Goal: Task Accomplishment & Management: Complete application form

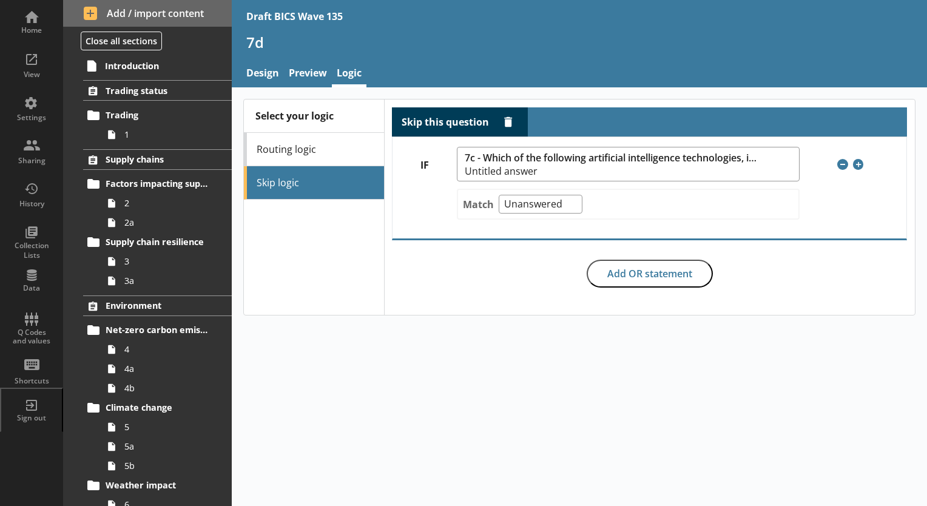
scroll to position [243, 0]
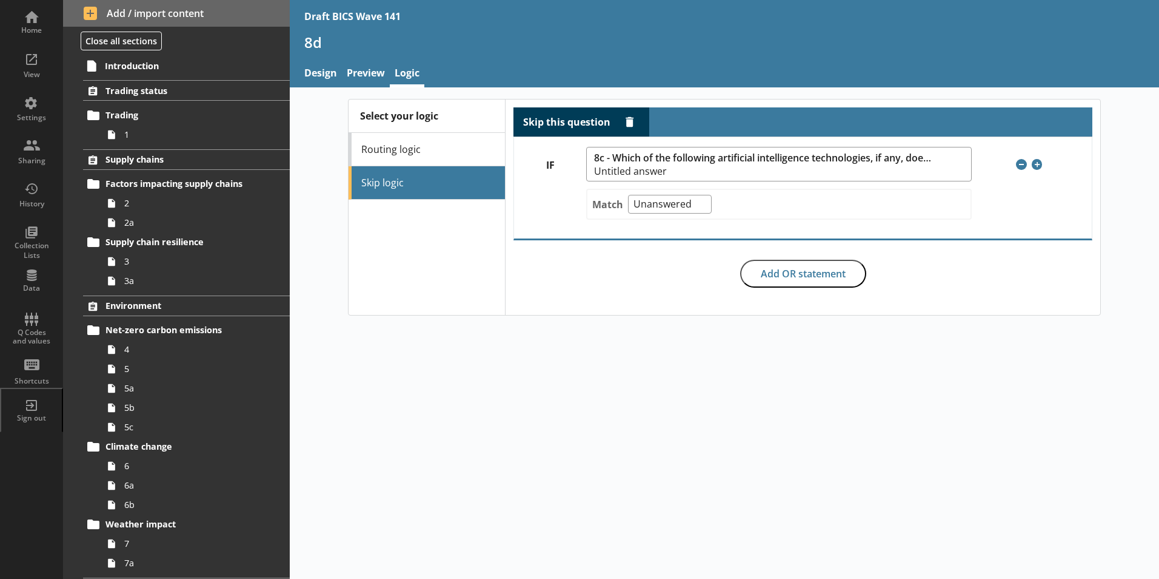
select select "Unanswered"
click at [126, 207] on span "2" at bounding box center [191, 203] width 135 height 12
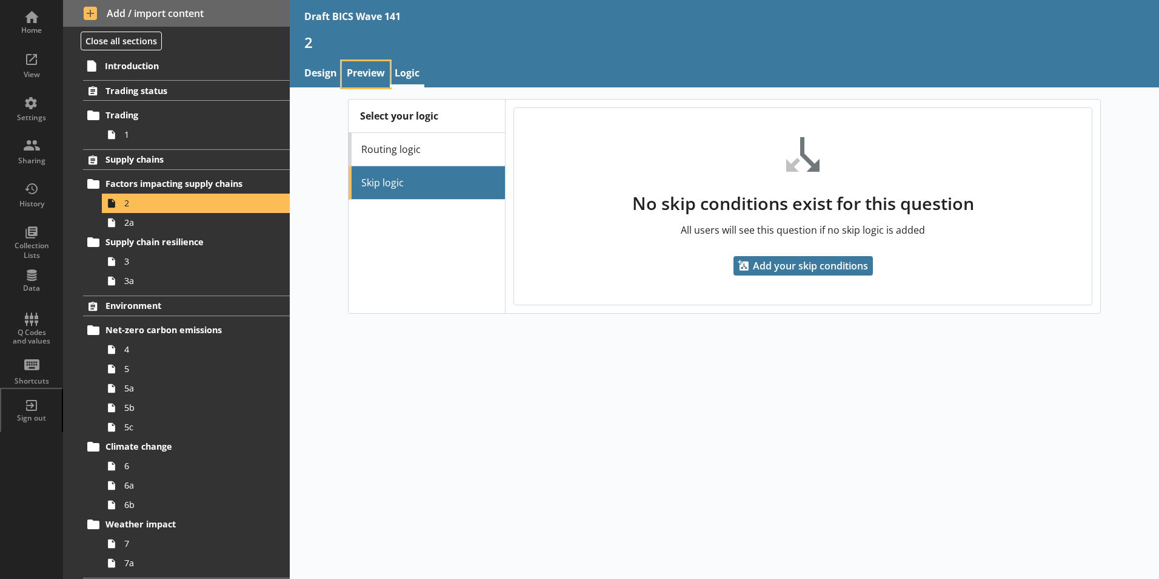
click at [357, 76] on link "Preview" at bounding box center [366, 74] width 48 height 26
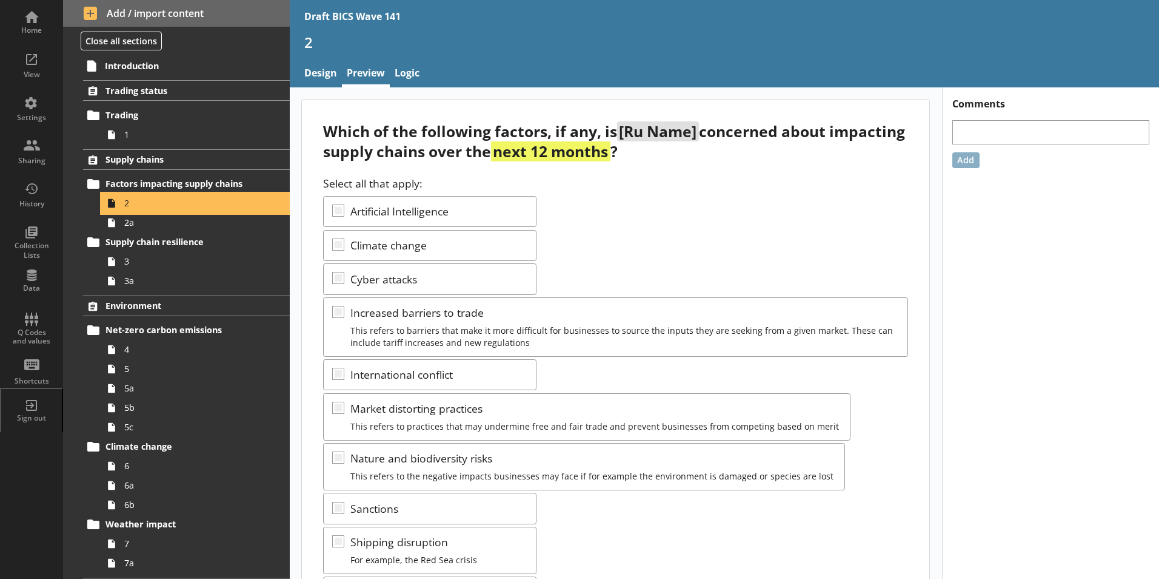
click at [119, 201] on icon at bounding box center [111, 202] width 19 height 19
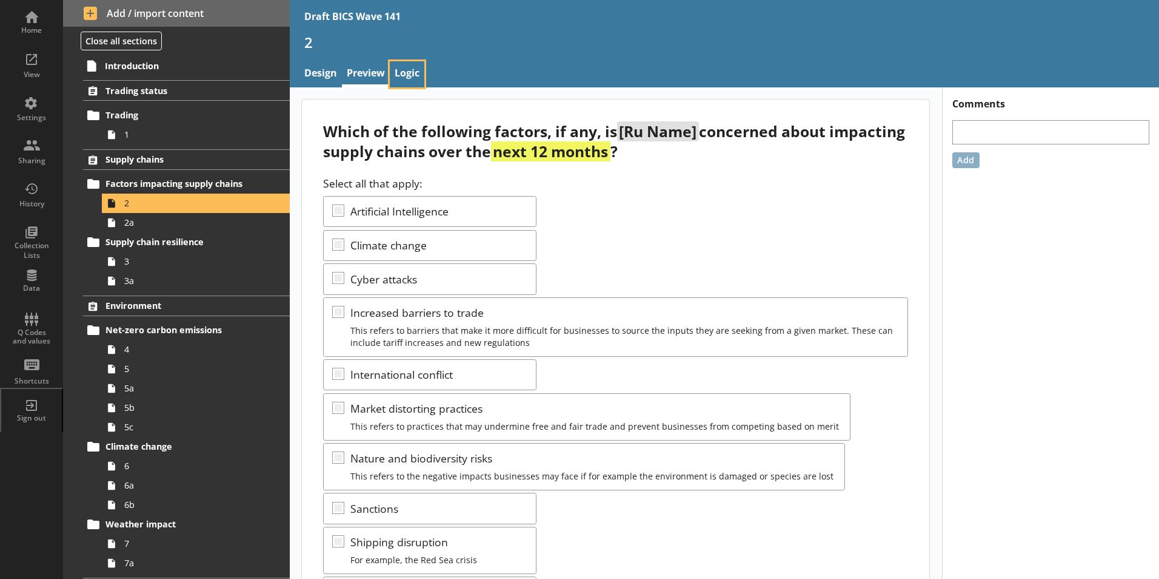
click at [411, 70] on link "Logic" at bounding box center [407, 74] width 35 height 26
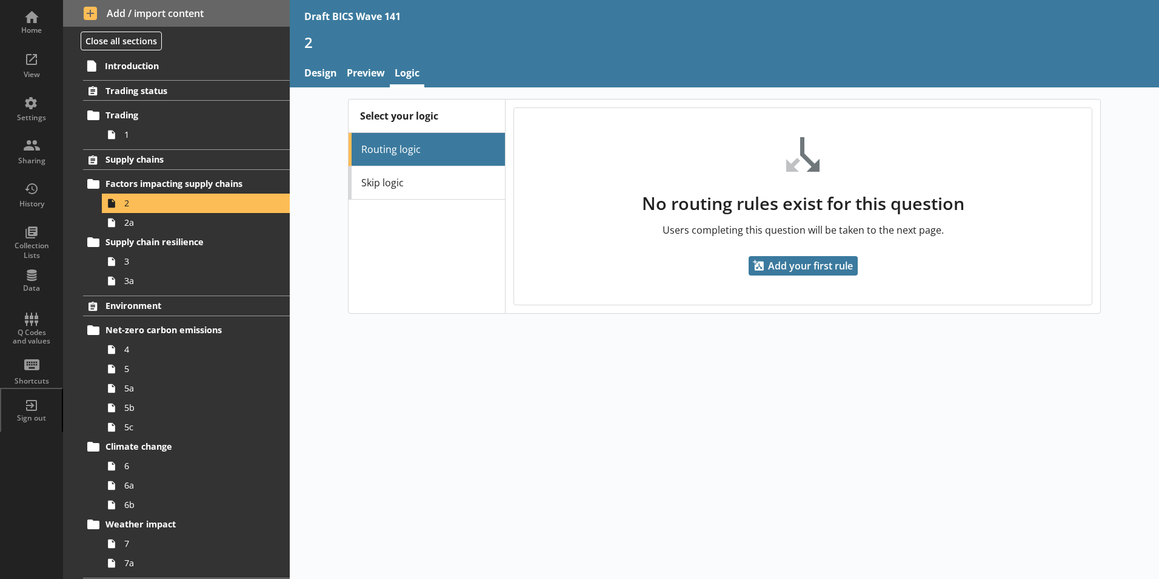
click at [416, 148] on li "Routing logic" at bounding box center [427, 149] width 156 height 33
click at [157, 157] on span "Supply chains" at bounding box center [180, 159] width 149 height 12
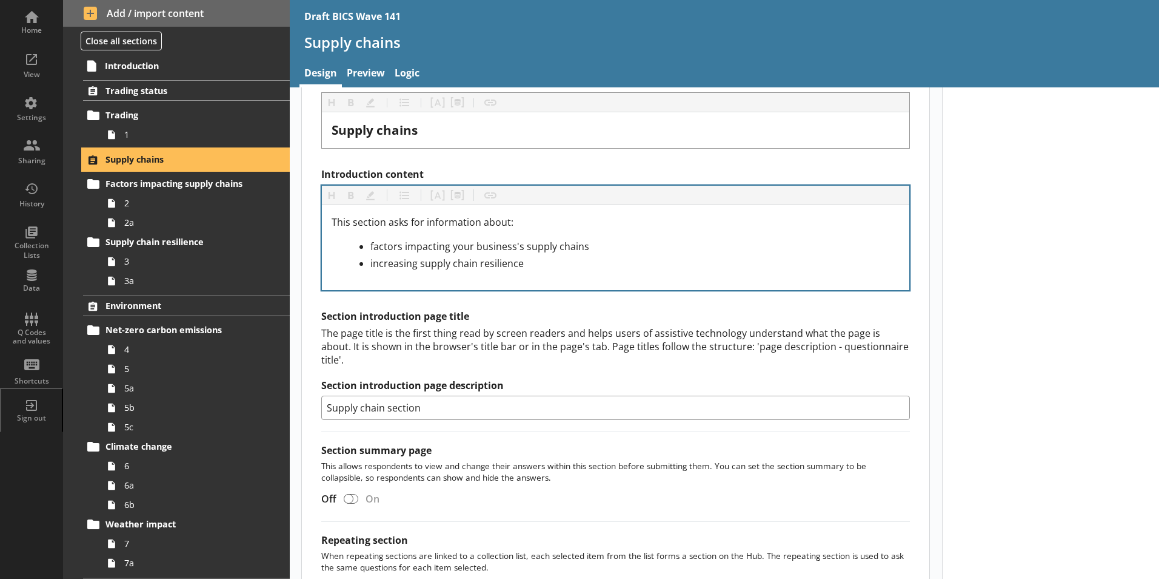
scroll to position [158, 0]
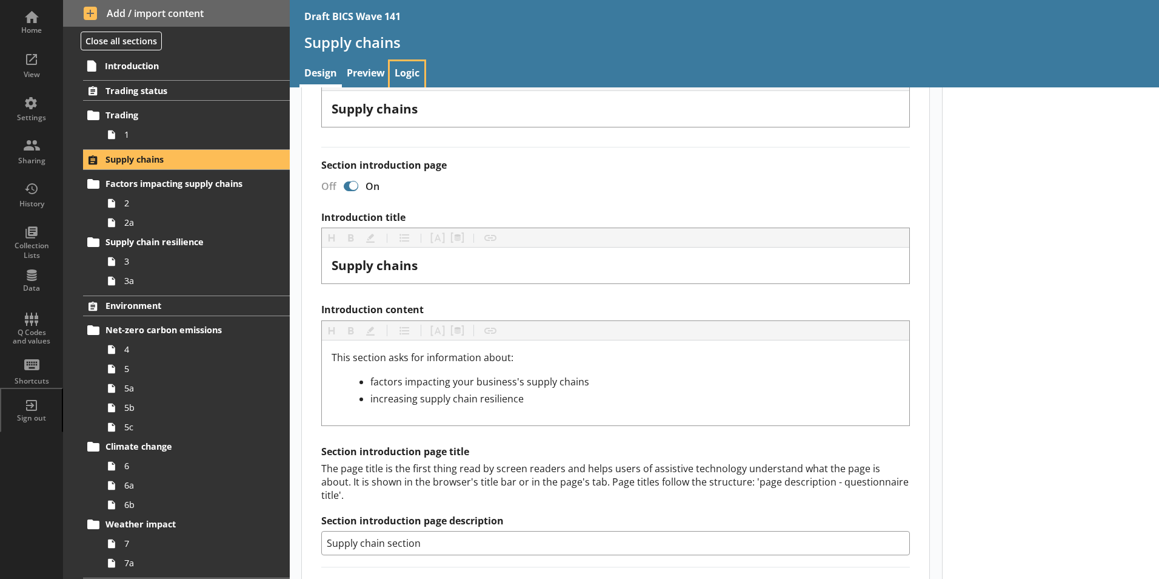
click at [410, 70] on link "Logic" at bounding box center [407, 74] width 35 height 26
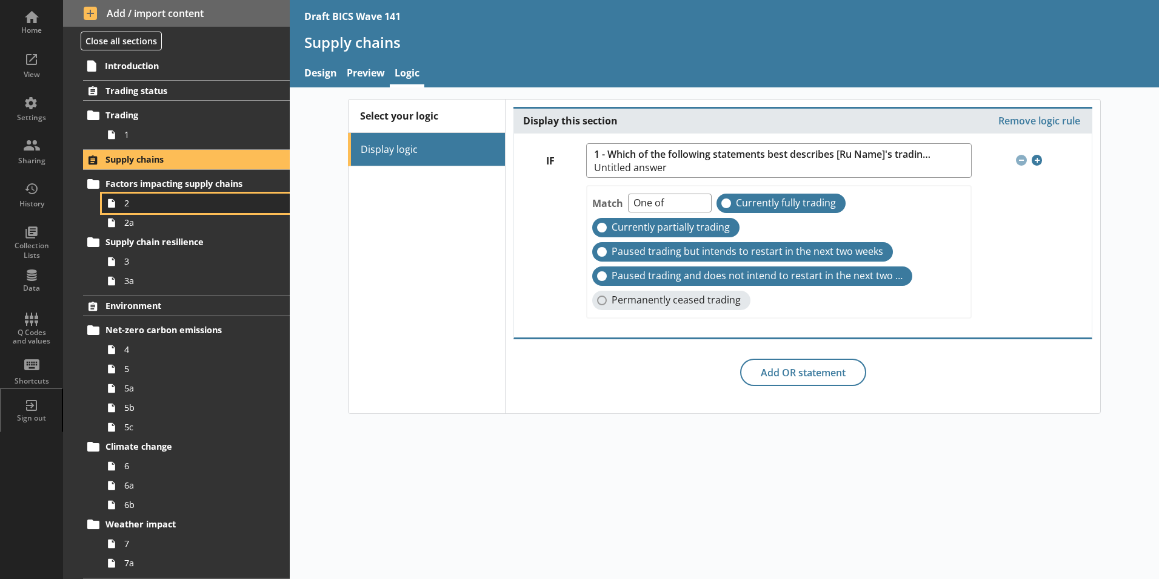
click at [127, 210] on link "2" at bounding box center [196, 202] width 188 height 19
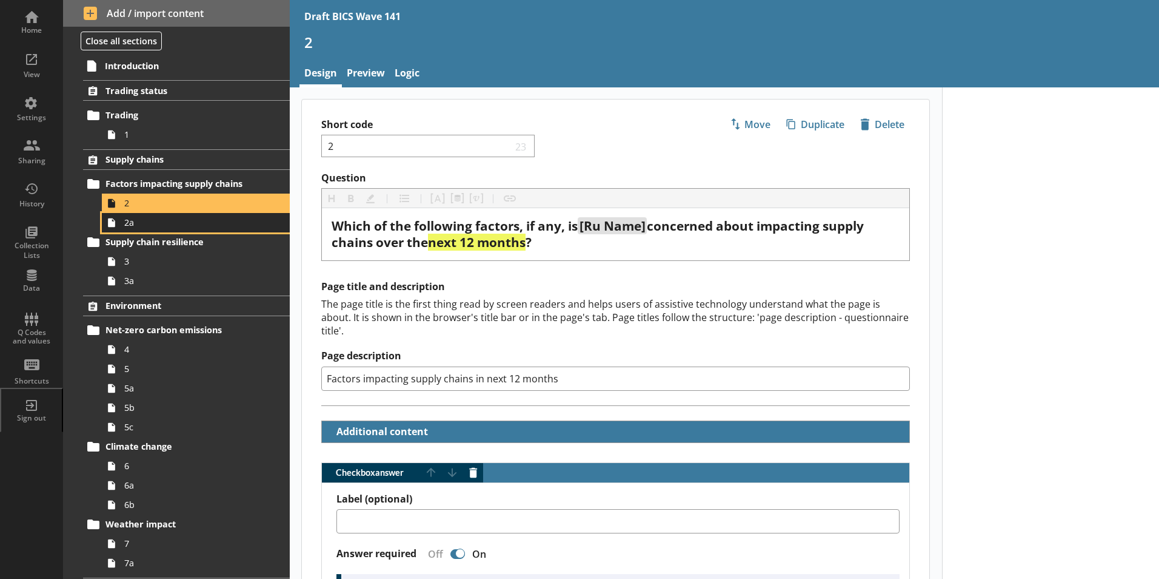
click at [129, 229] on link "2a" at bounding box center [196, 222] width 188 height 19
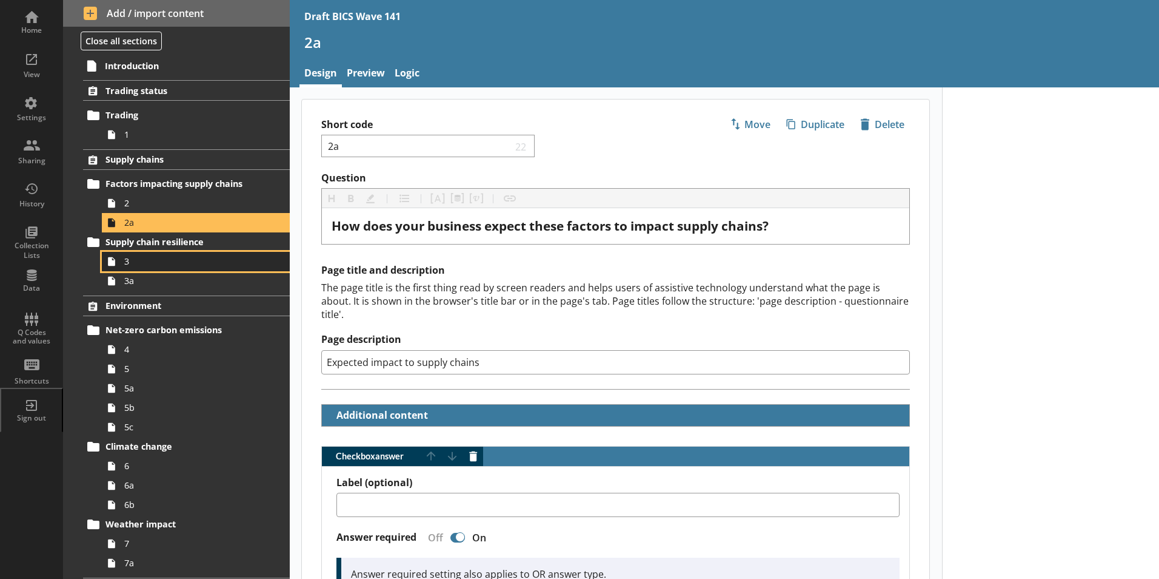
click at [134, 261] on span "3" at bounding box center [191, 261] width 135 height 12
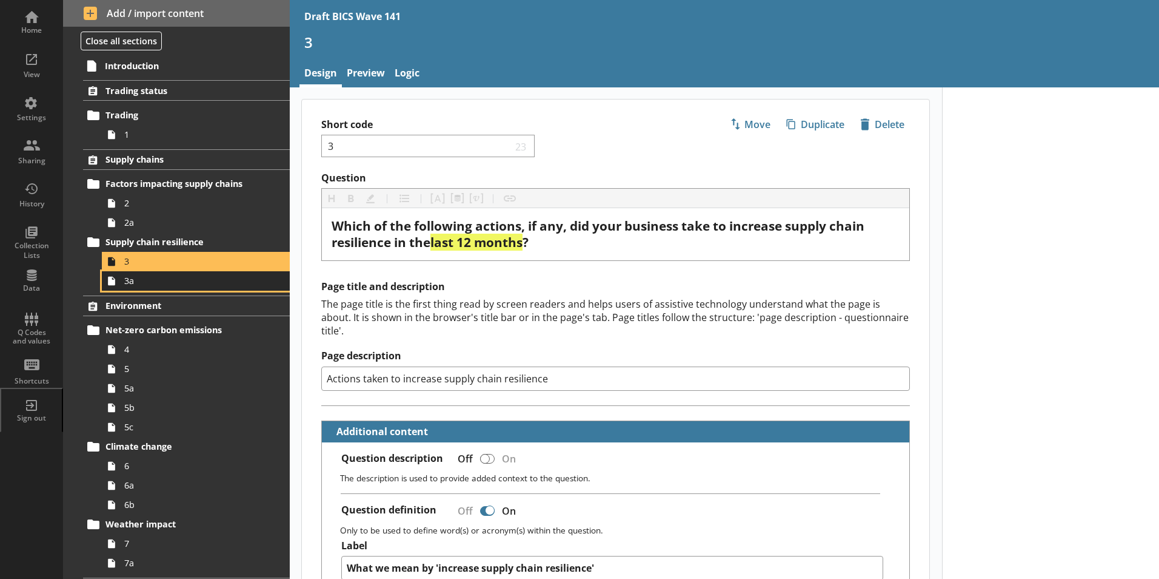
click at [129, 283] on span "3a" at bounding box center [191, 281] width 135 height 12
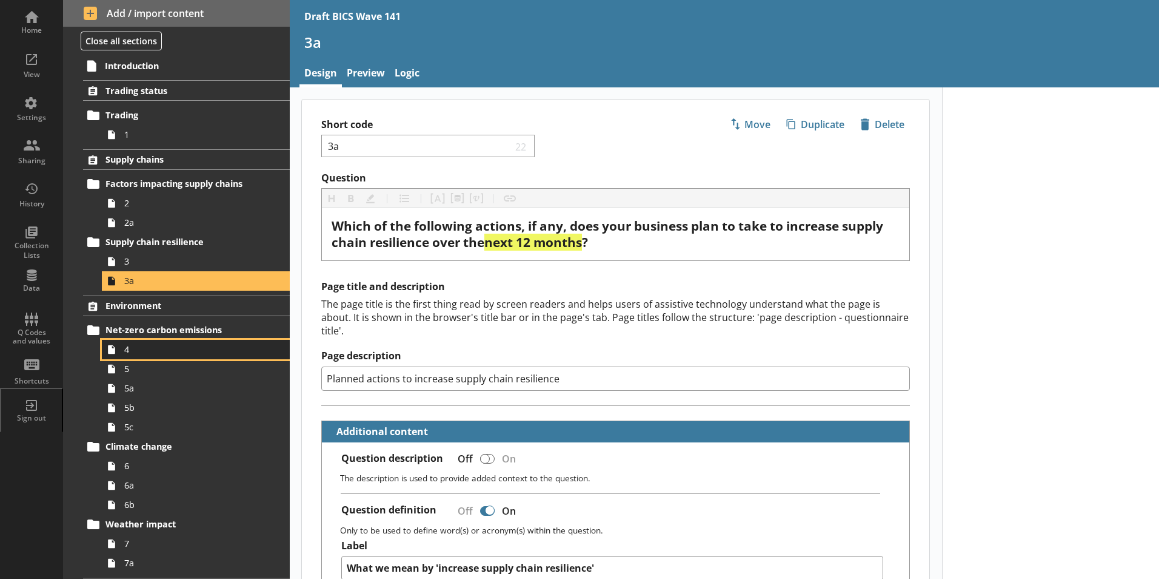
click at [132, 343] on span "4" at bounding box center [191, 349] width 135 height 12
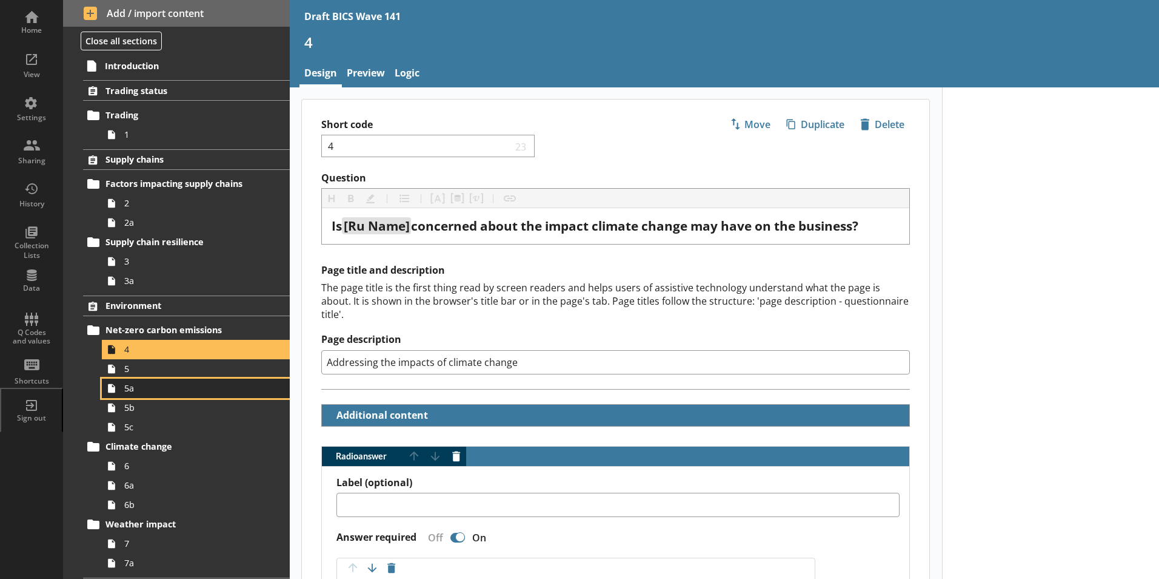
click at [124, 380] on link "5a" at bounding box center [196, 387] width 188 height 19
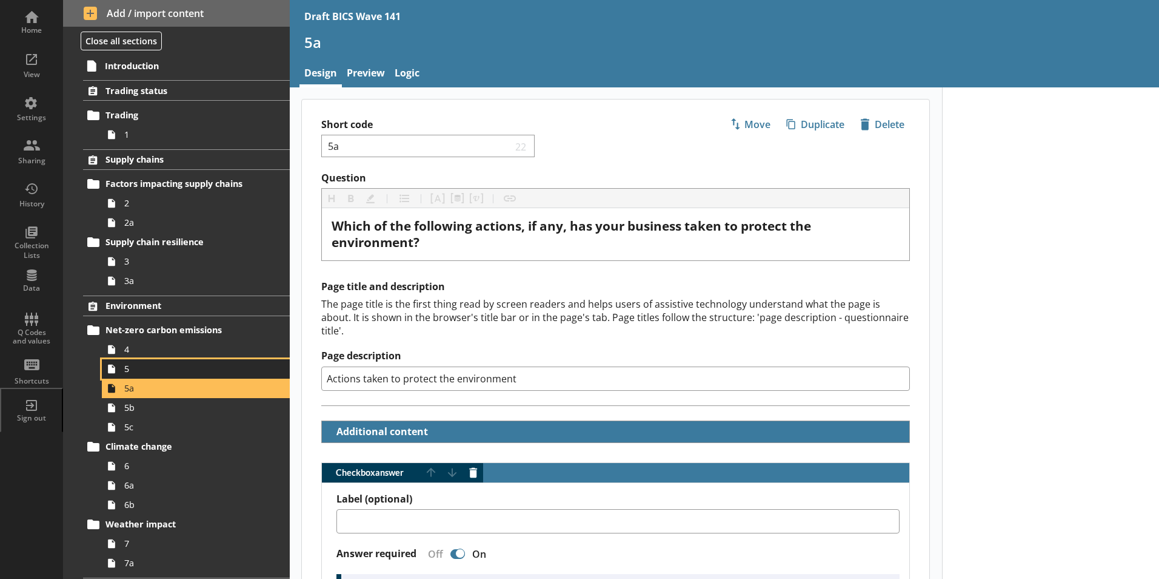
click at [123, 371] on link "5" at bounding box center [196, 368] width 188 height 19
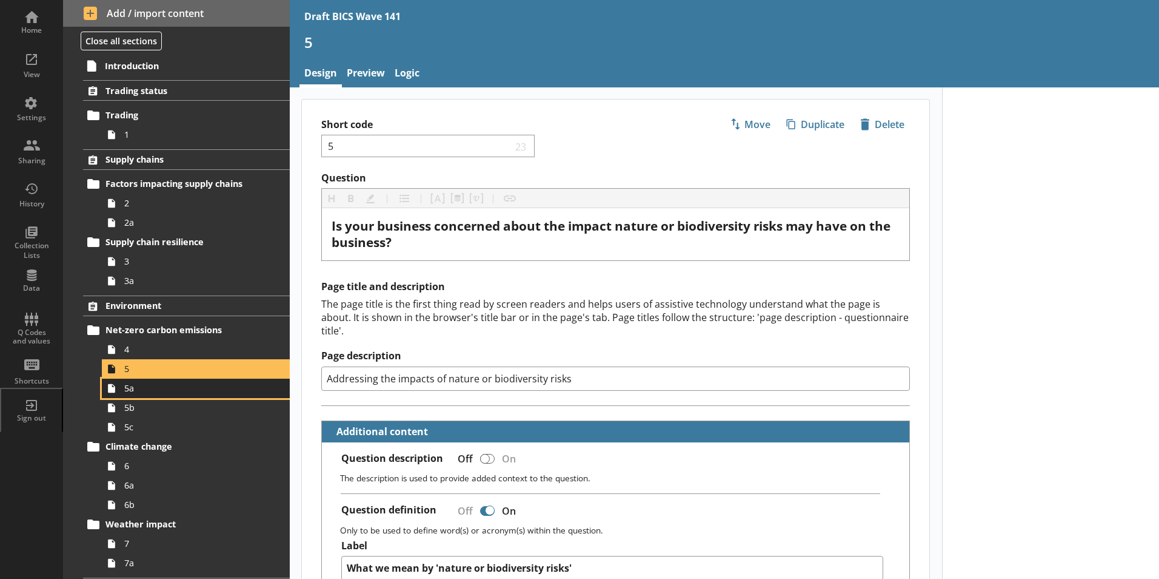
click at [130, 389] on span "5a" at bounding box center [191, 388] width 135 height 12
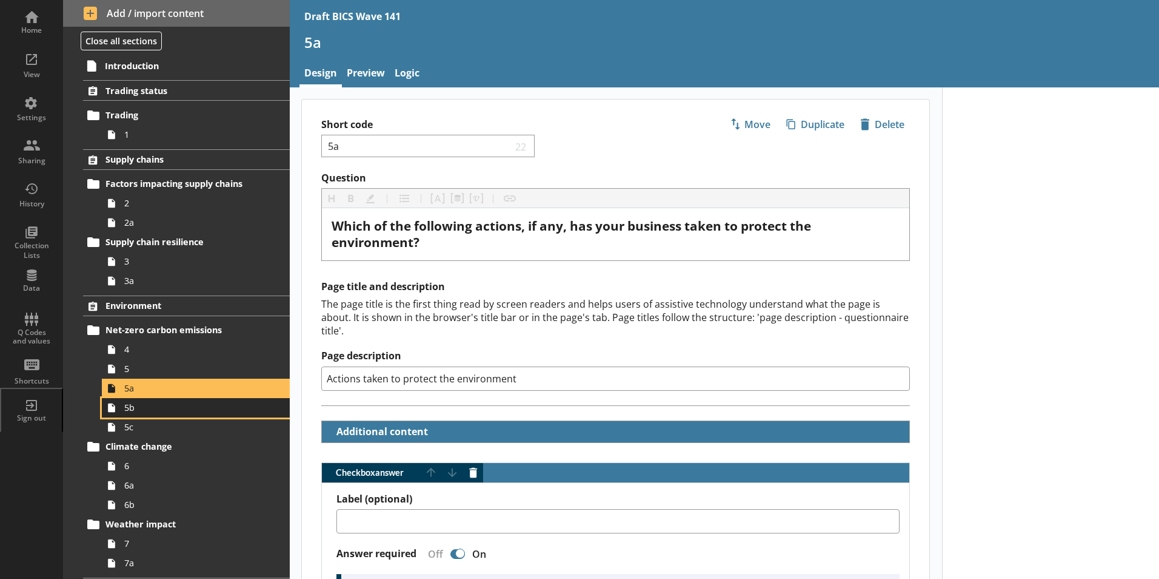
click at [127, 412] on span "5b" at bounding box center [191, 407] width 135 height 12
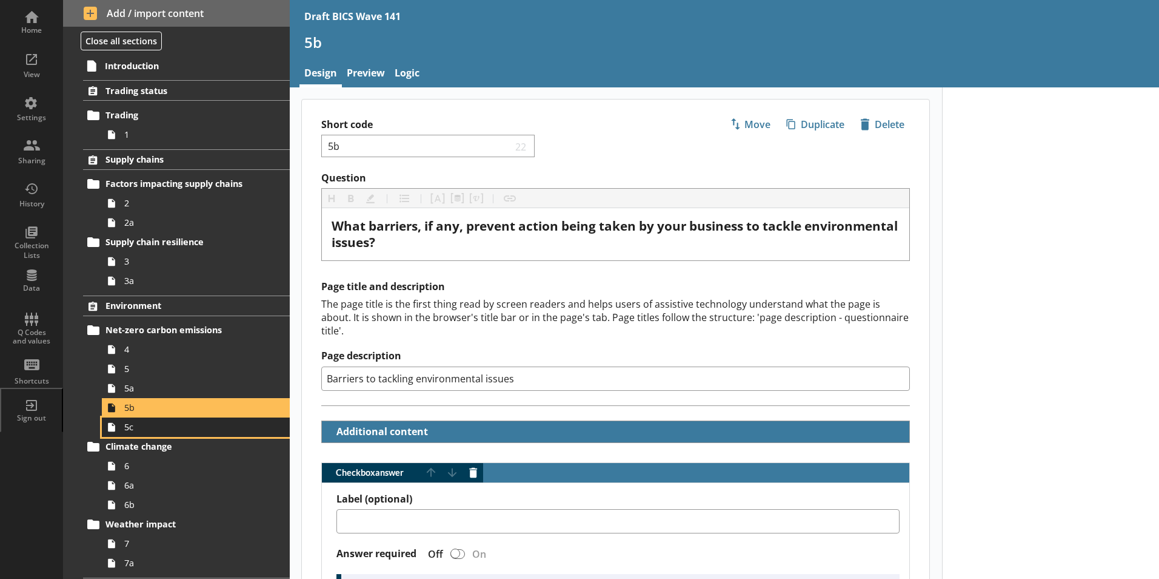
click at [131, 424] on span "5c" at bounding box center [191, 427] width 135 height 12
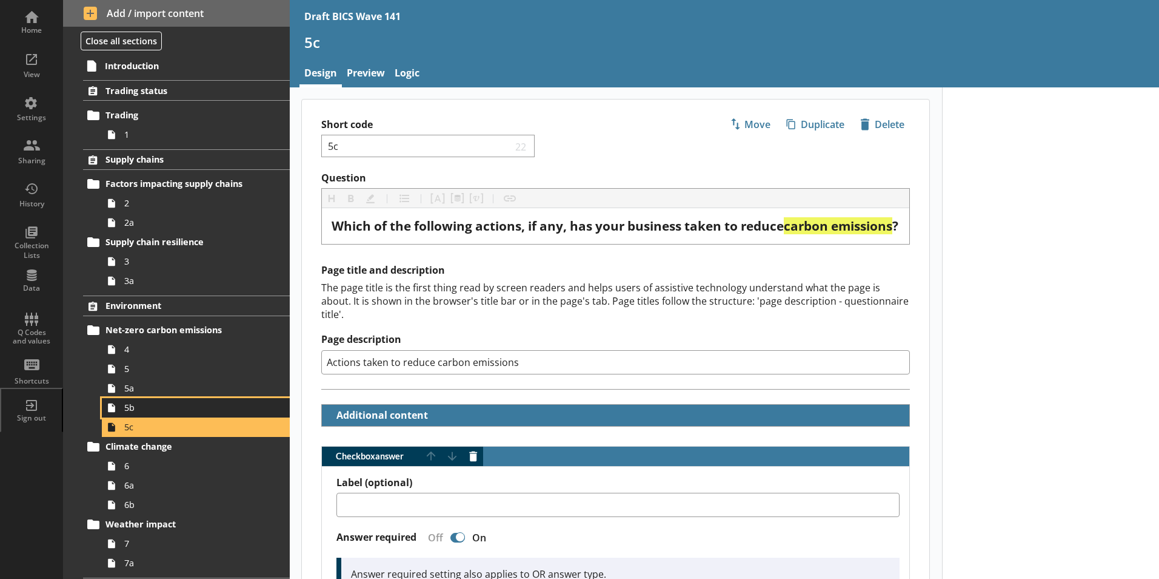
click at [129, 409] on span "5b" at bounding box center [191, 407] width 135 height 12
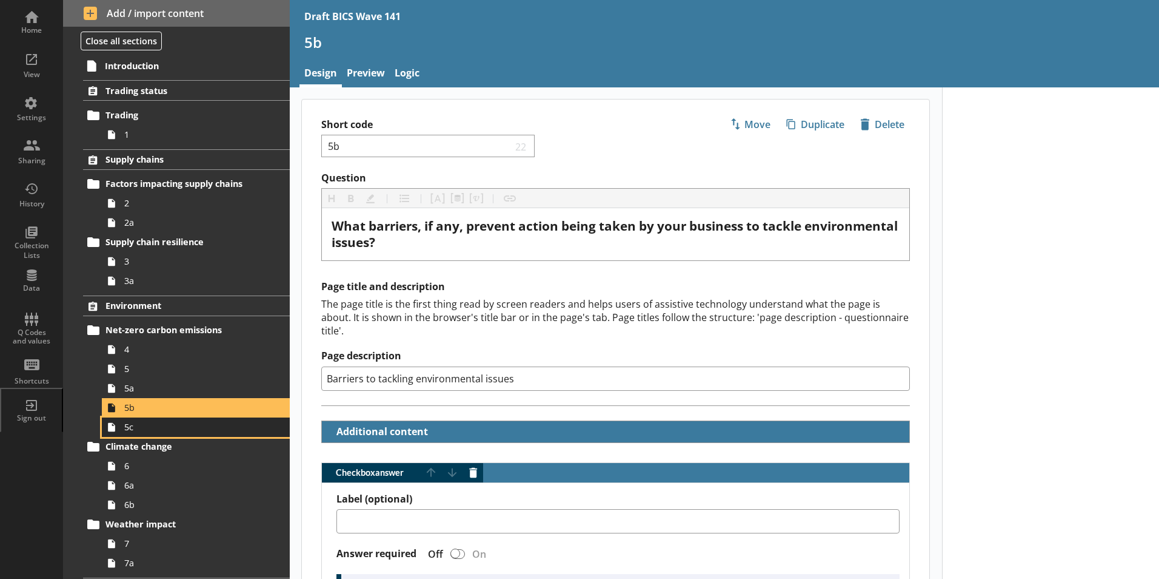
click at [130, 426] on span "5c" at bounding box center [191, 427] width 135 height 12
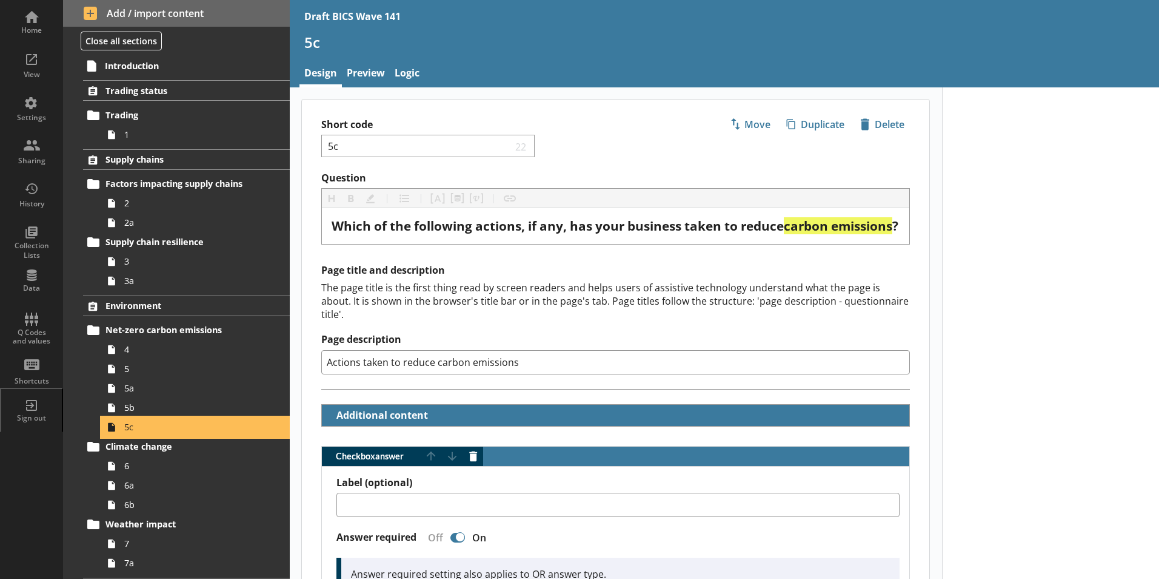
click at [129, 427] on span "5c" at bounding box center [191, 427] width 135 height 12
click at [133, 373] on span "5" at bounding box center [191, 369] width 135 height 12
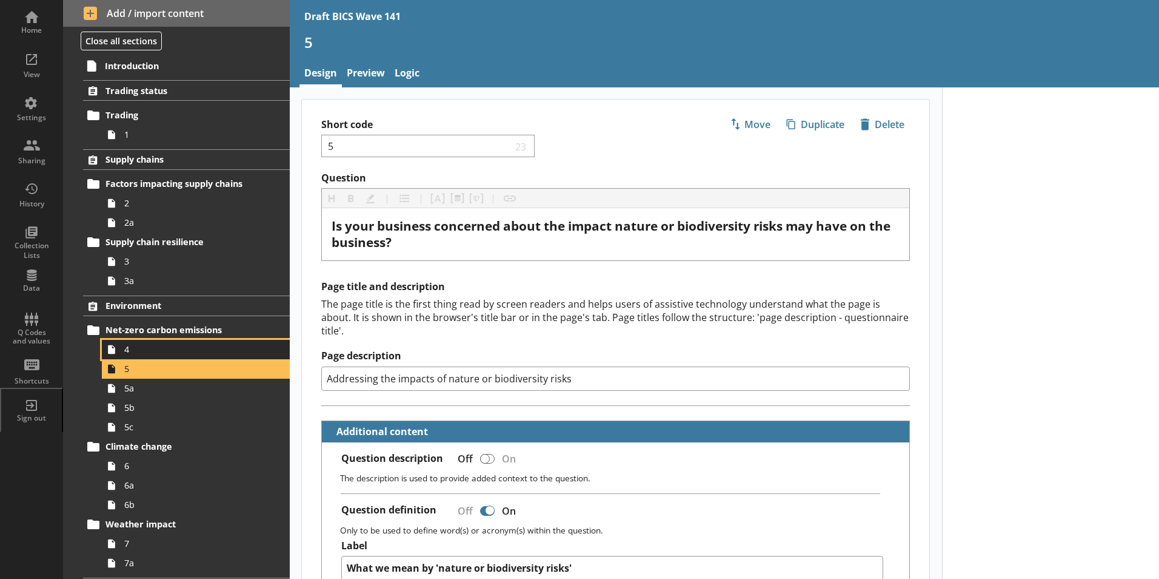
click at [136, 349] on span "4" at bounding box center [191, 349] width 135 height 12
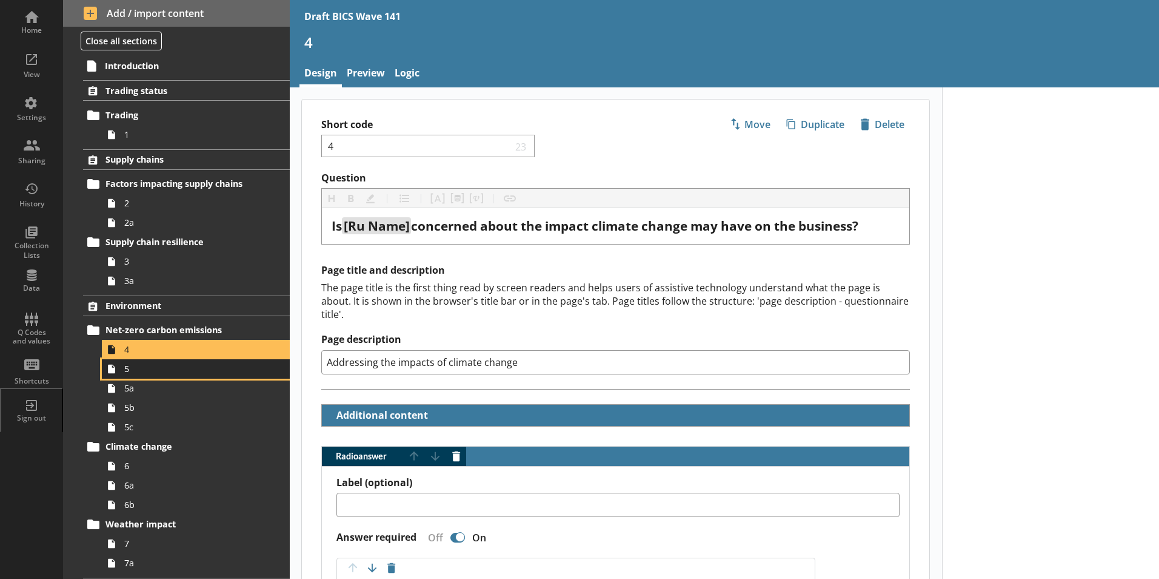
click at [127, 371] on span "5" at bounding box center [191, 369] width 135 height 12
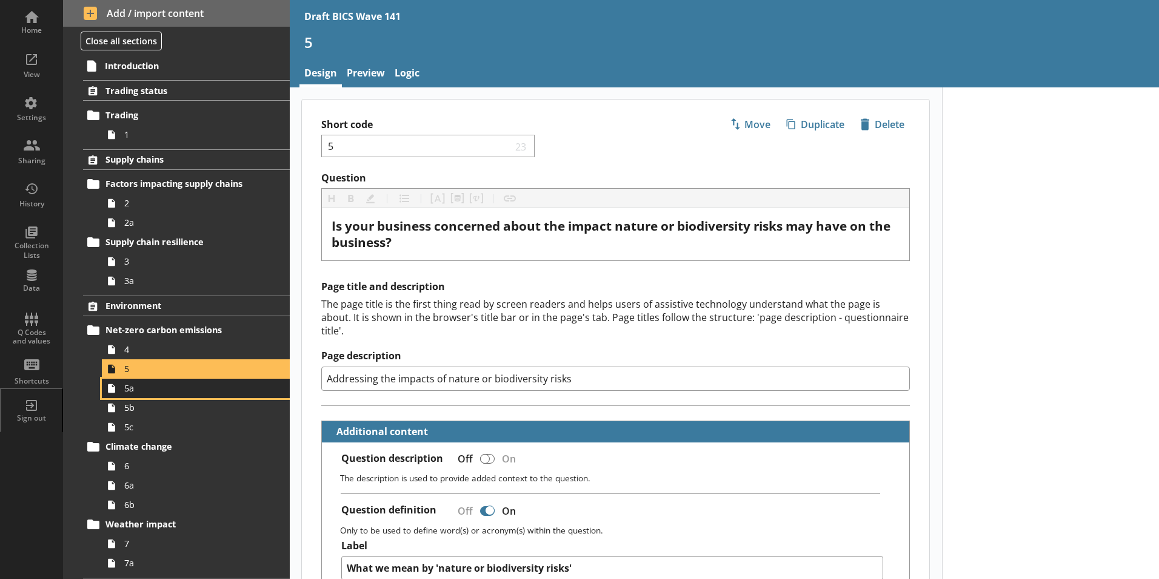
click at [126, 391] on span "5a" at bounding box center [191, 388] width 135 height 12
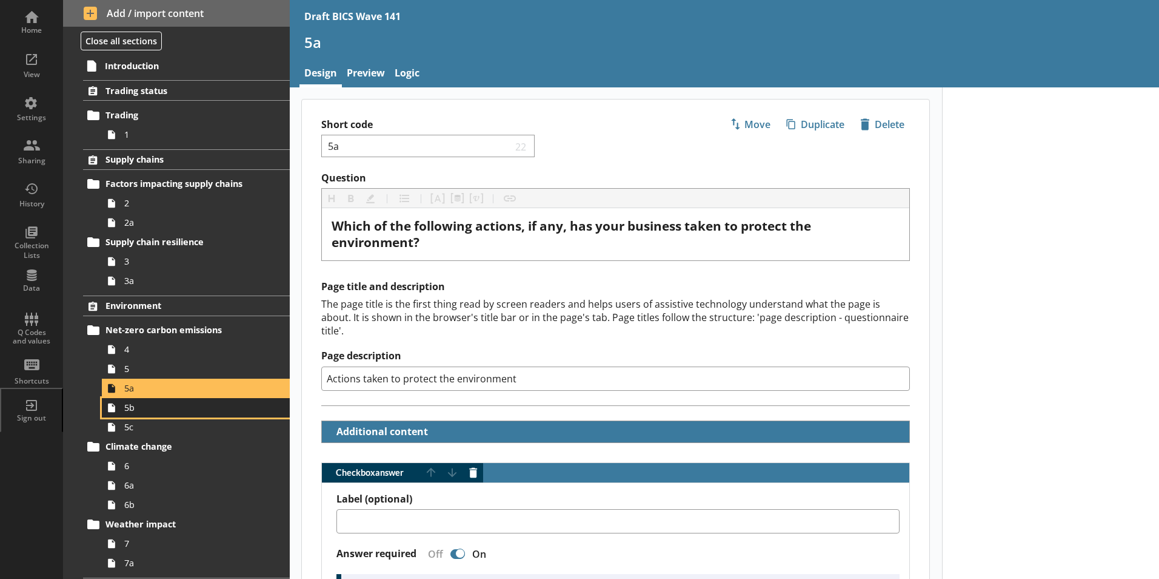
click at [131, 411] on span "5b" at bounding box center [191, 407] width 135 height 12
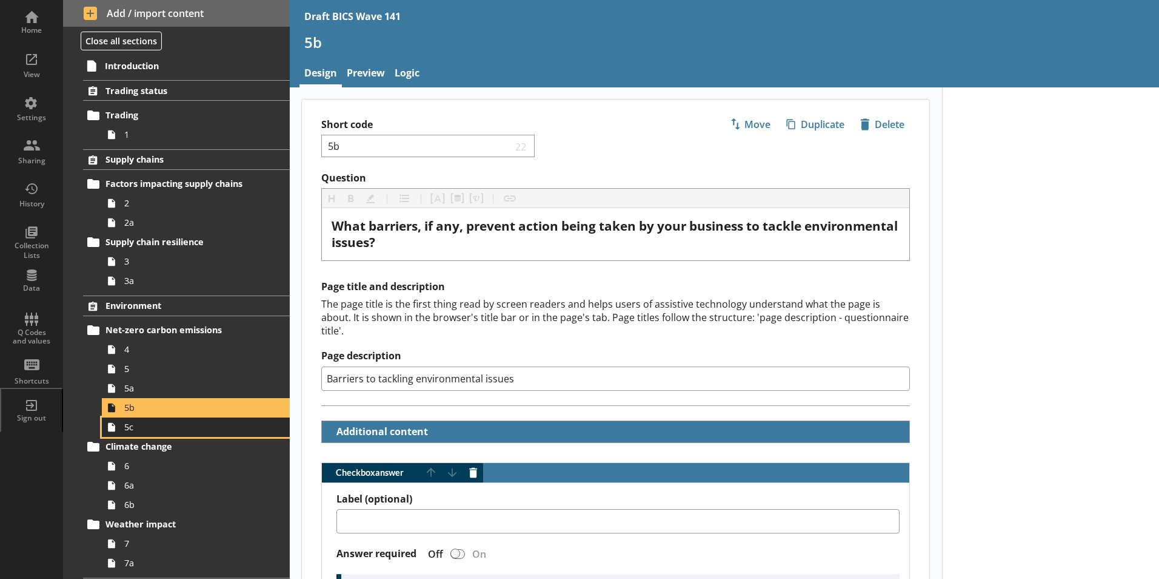
click at [131, 435] on link "5c" at bounding box center [196, 426] width 188 height 19
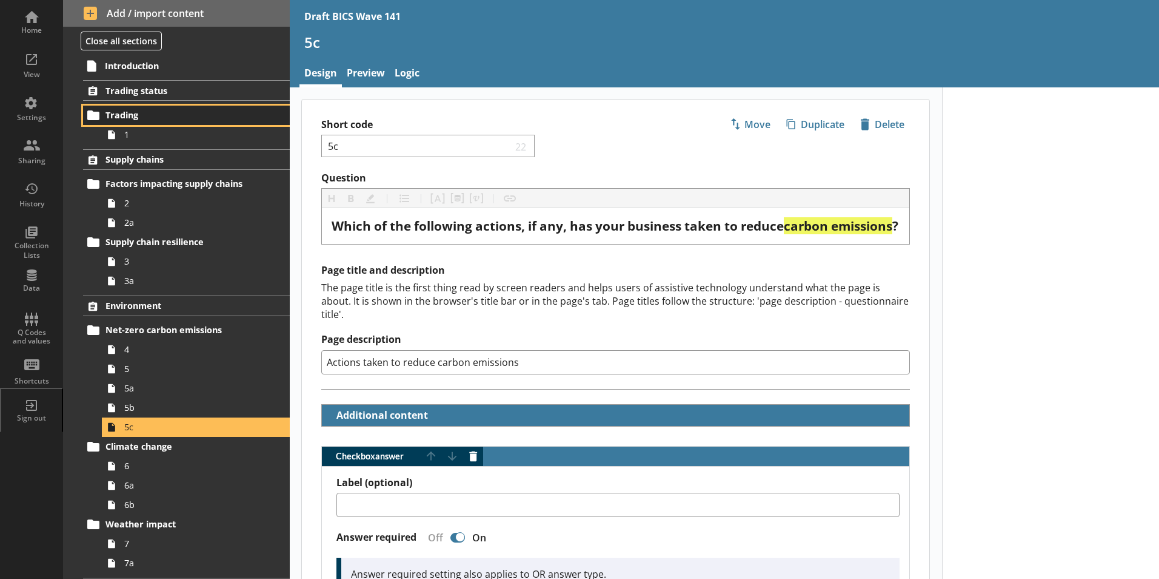
click at [135, 116] on span "Trading" at bounding box center [180, 115] width 149 height 12
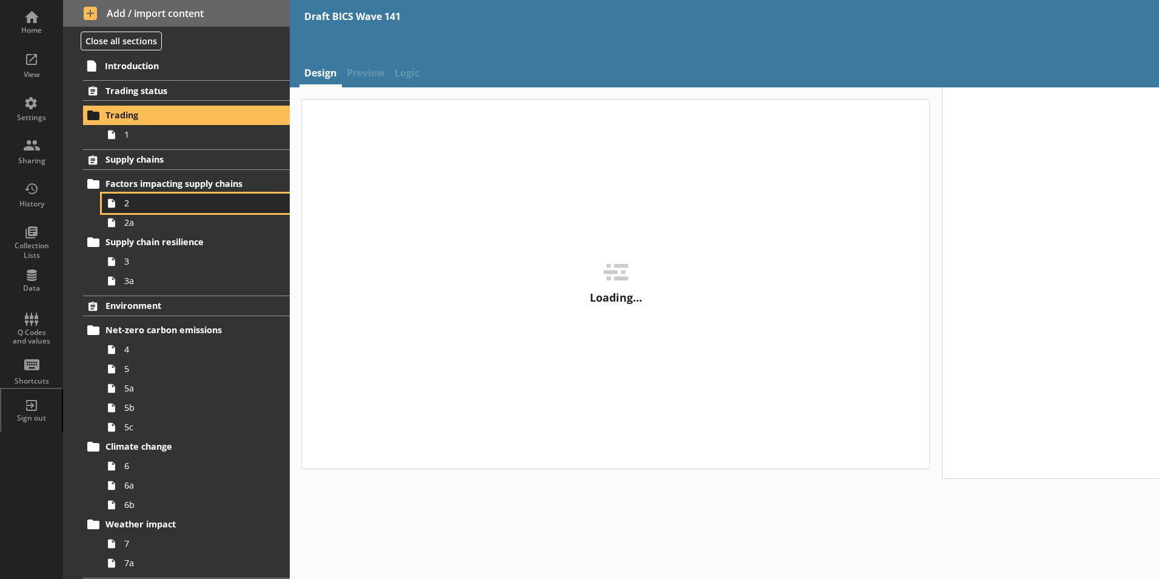
click at [135, 201] on span "2" at bounding box center [191, 203] width 135 height 12
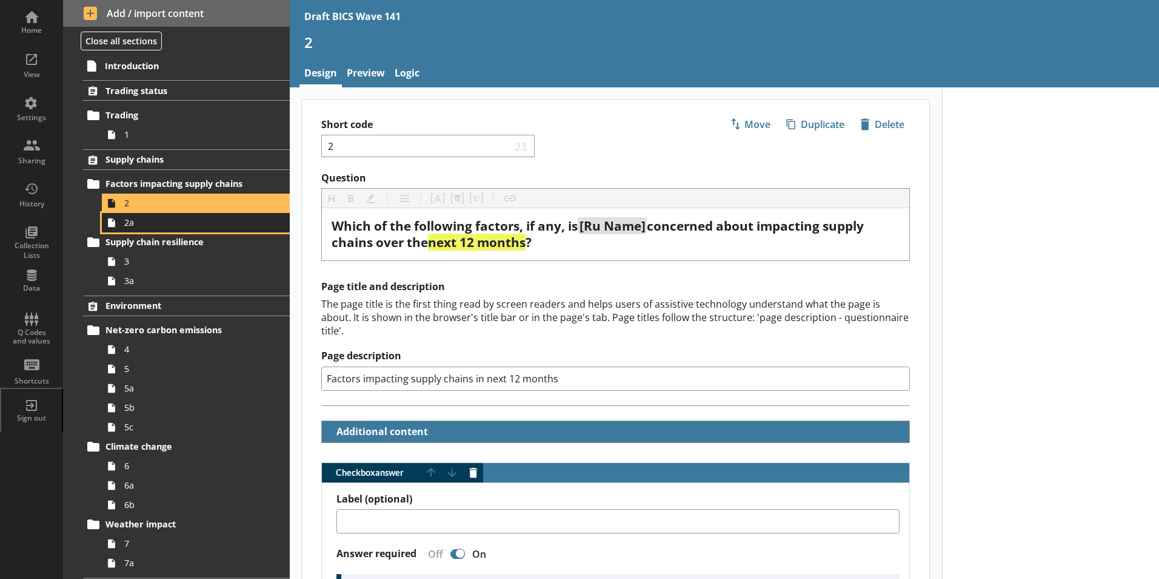
click at [134, 221] on span "2a" at bounding box center [191, 222] width 135 height 12
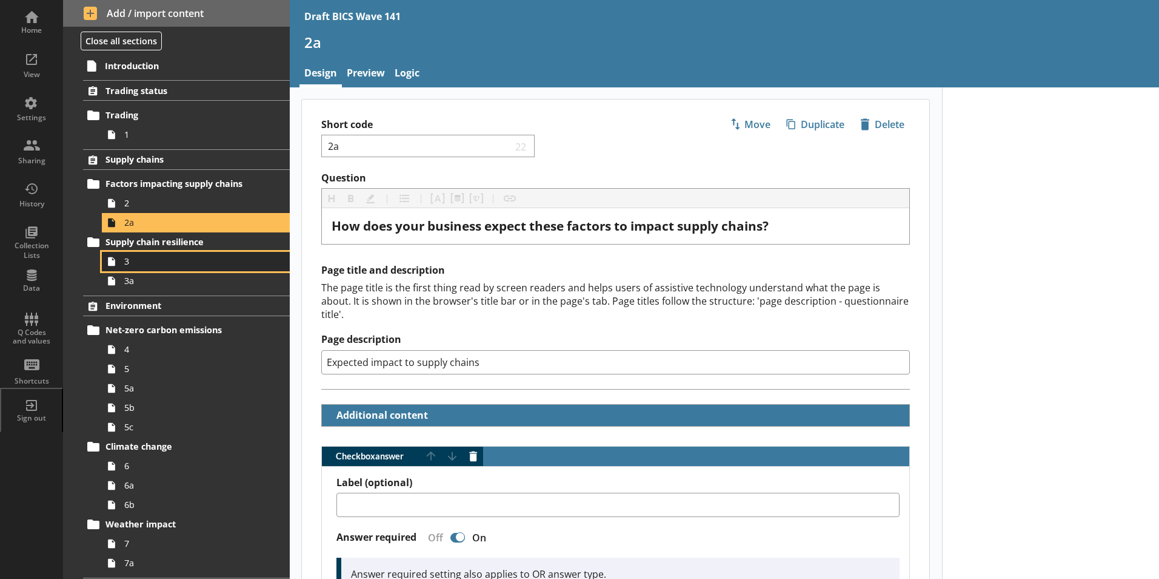
drag, startPoint x: 137, startPoint y: 256, endPoint x: 143, endPoint y: 291, distance: 35.7
click at [137, 257] on span "3" at bounding box center [191, 261] width 135 height 12
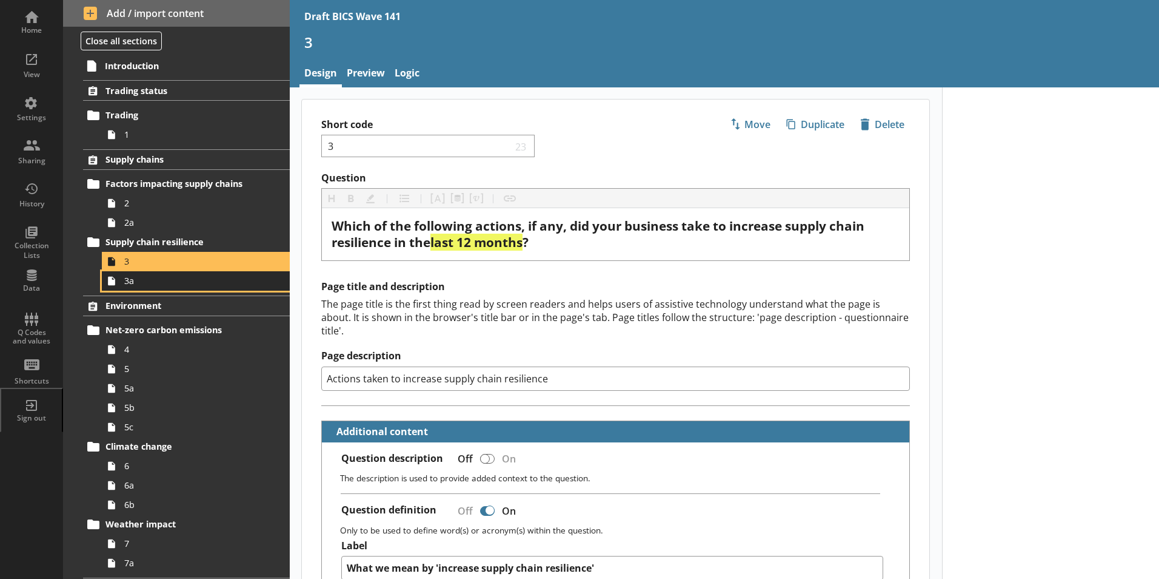
click at [140, 284] on span "3a" at bounding box center [191, 281] width 135 height 12
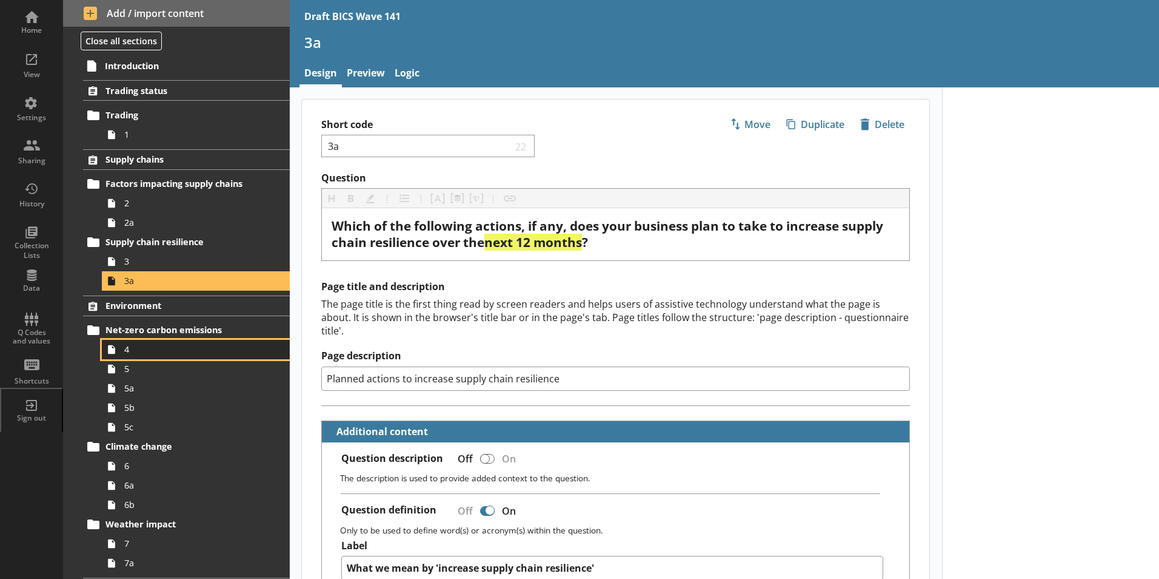
click at [133, 351] on span "4" at bounding box center [191, 349] width 135 height 12
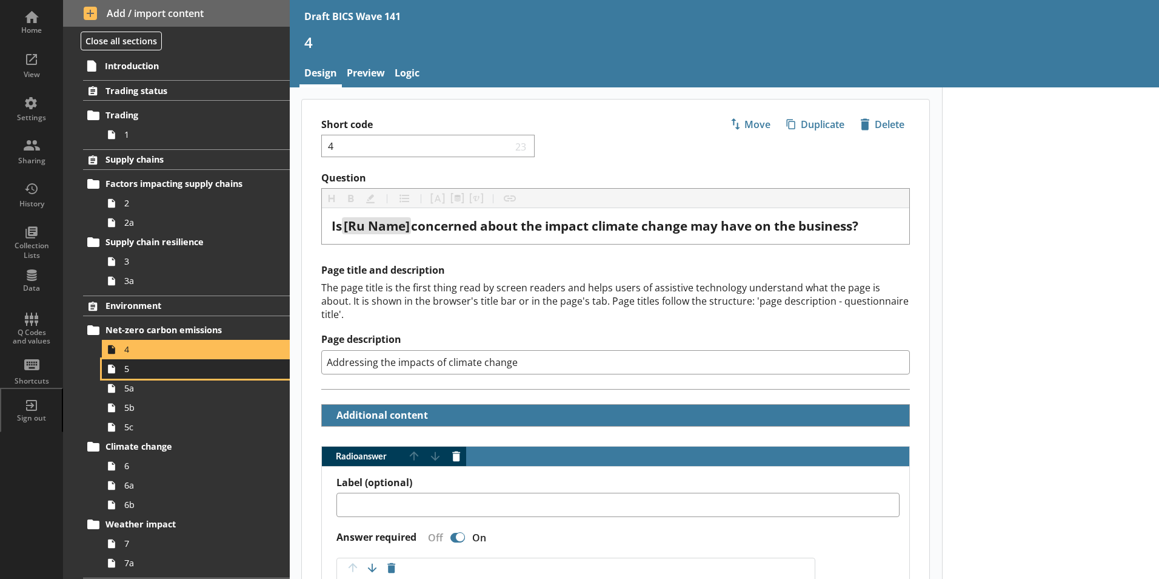
click at [132, 374] on span "5" at bounding box center [191, 369] width 135 height 12
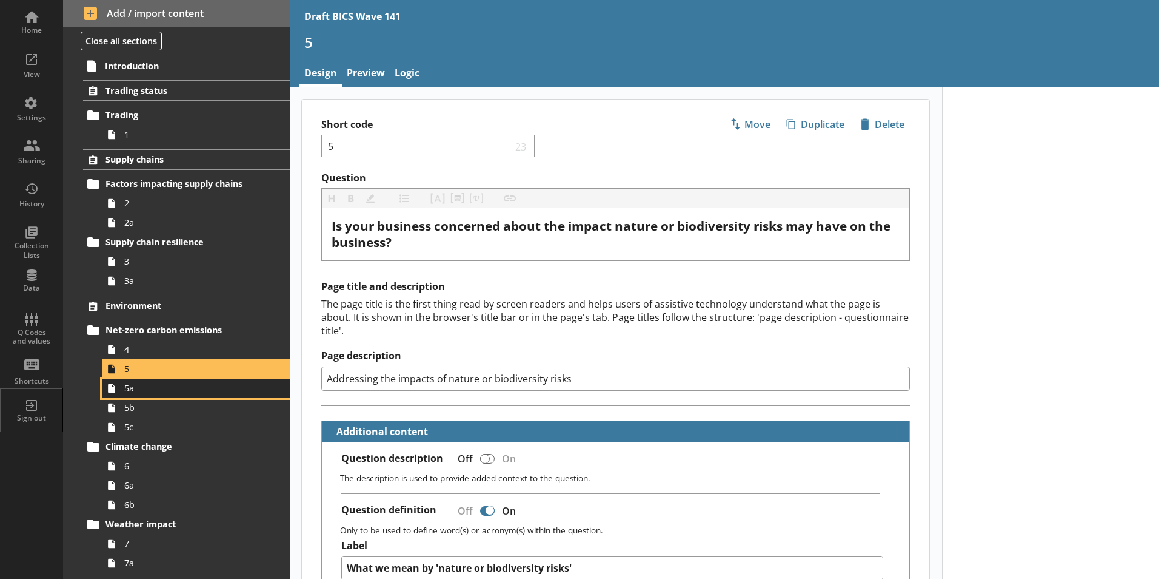
click at [130, 390] on span "5a" at bounding box center [191, 388] width 135 height 12
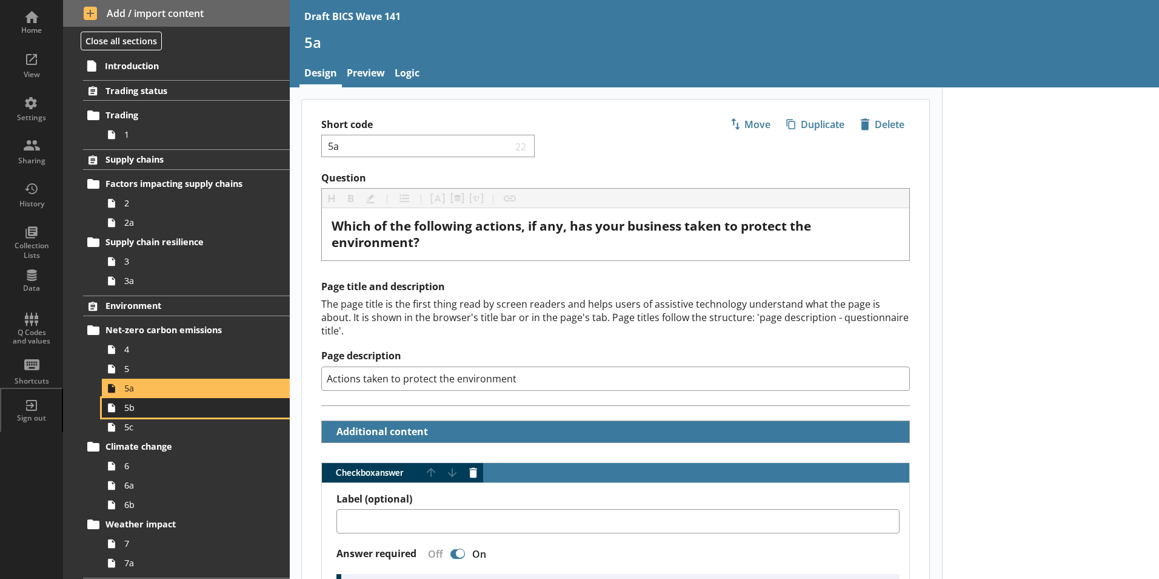
click at [131, 407] on span "5b" at bounding box center [191, 407] width 135 height 12
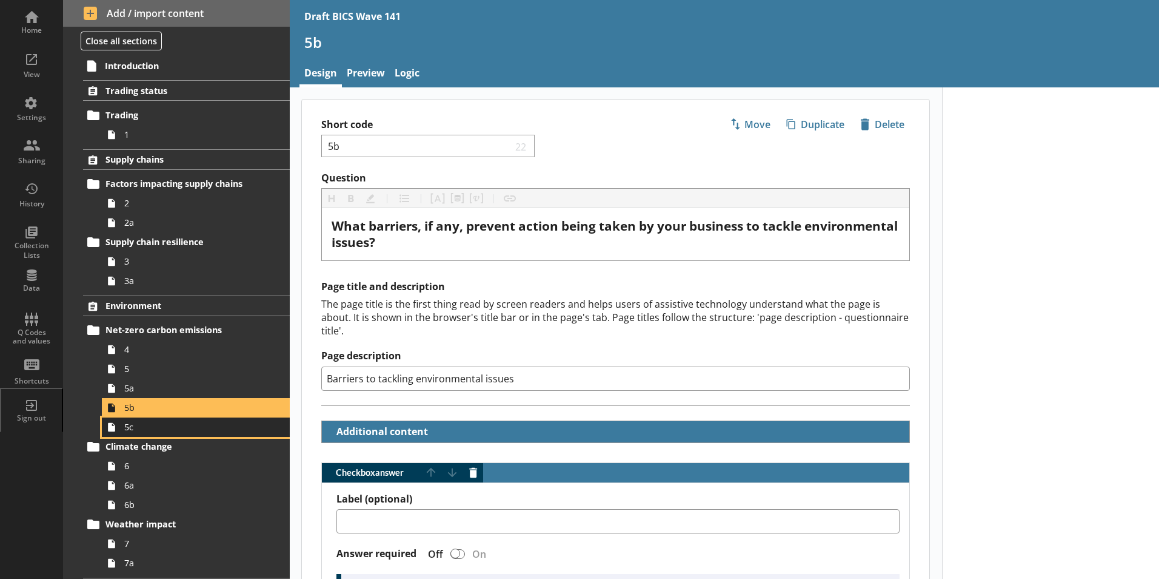
click at [129, 430] on span "5c" at bounding box center [191, 427] width 135 height 12
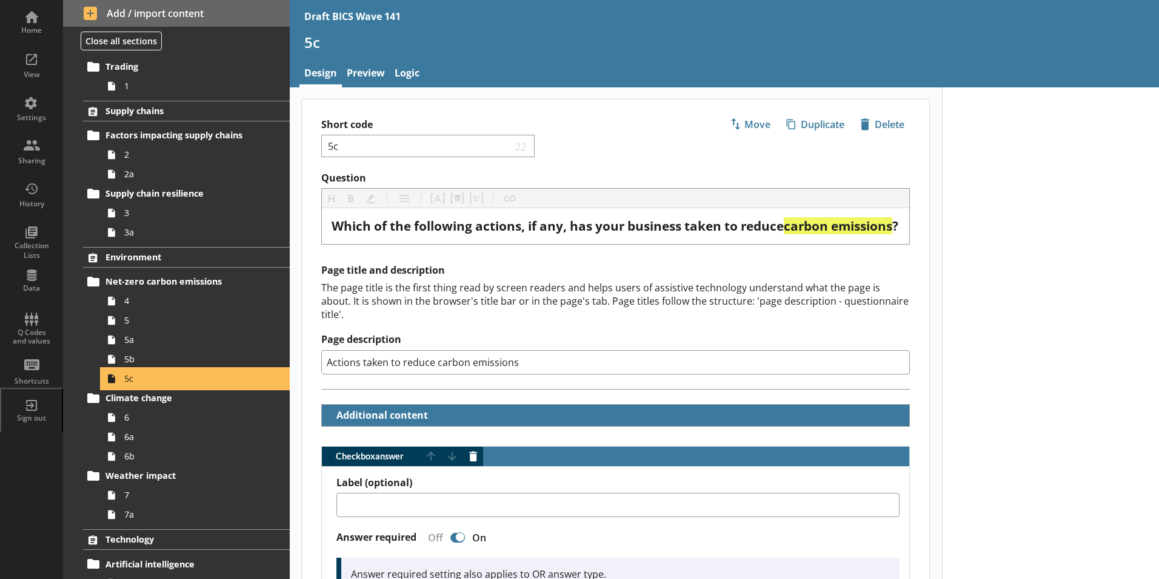
scroll to position [121, 0]
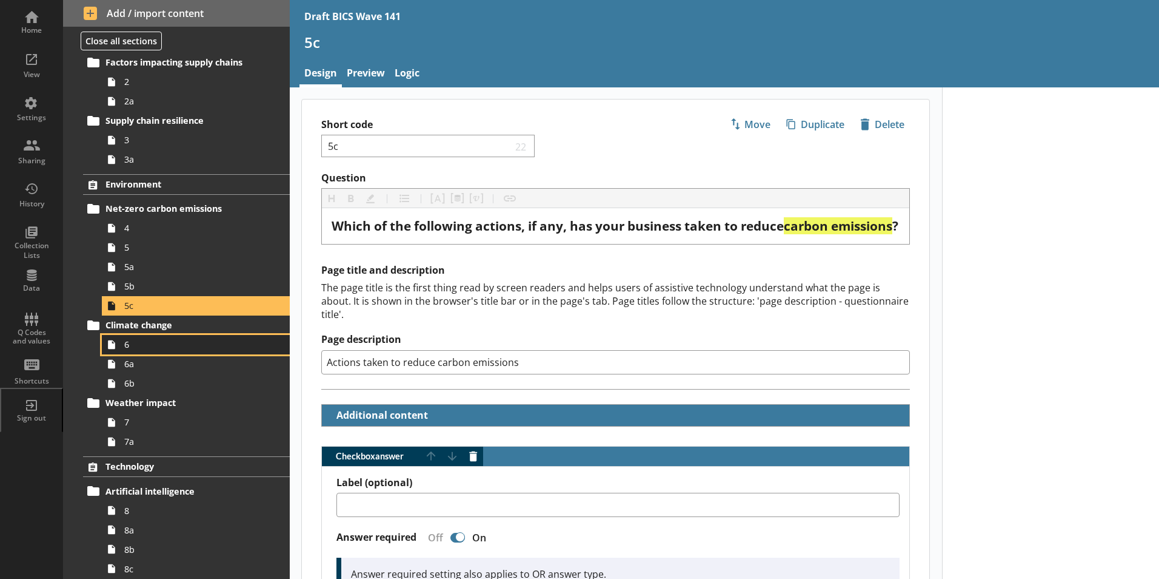
click at [126, 344] on span "6" at bounding box center [191, 344] width 135 height 12
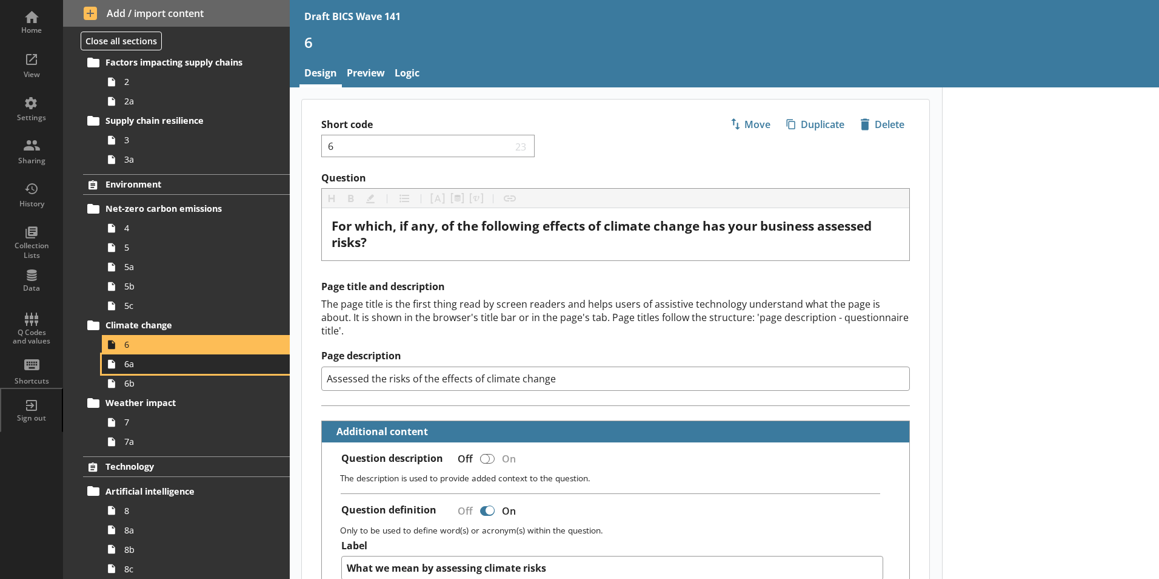
click at [126, 369] on span "6a" at bounding box center [191, 364] width 135 height 12
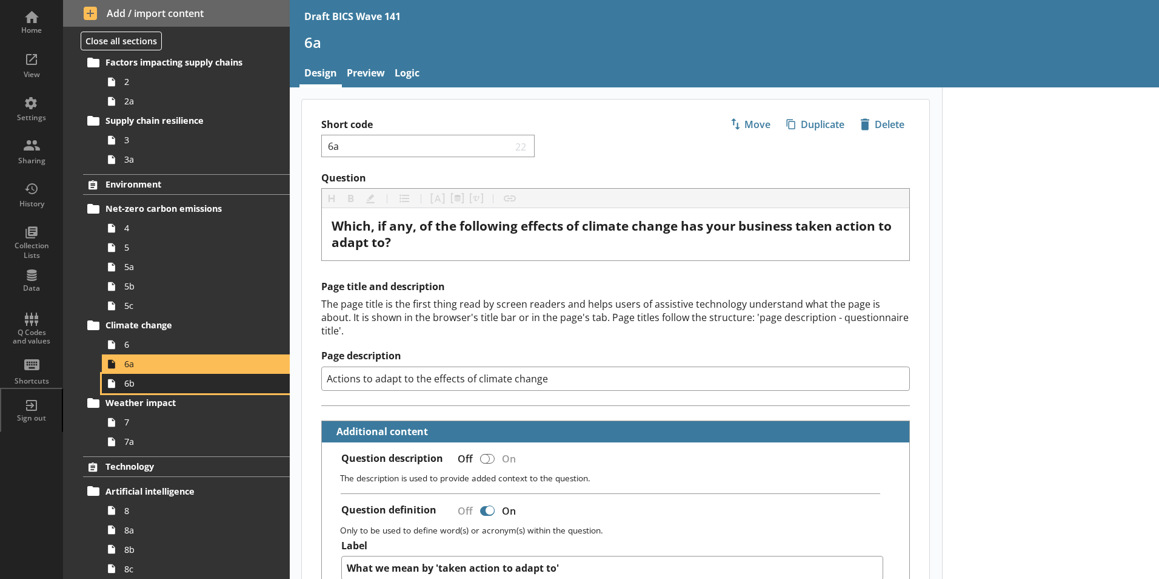
click at [125, 389] on link "6b" at bounding box center [196, 383] width 188 height 19
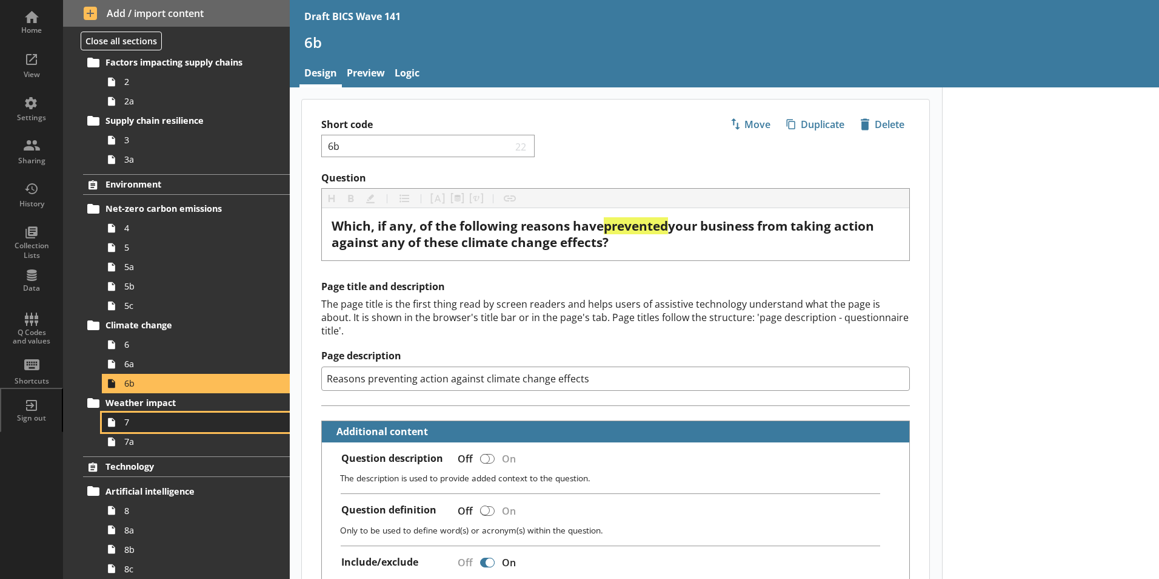
click at [127, 425] on span "7" at bounding box center [191, 422] width 135 height 12
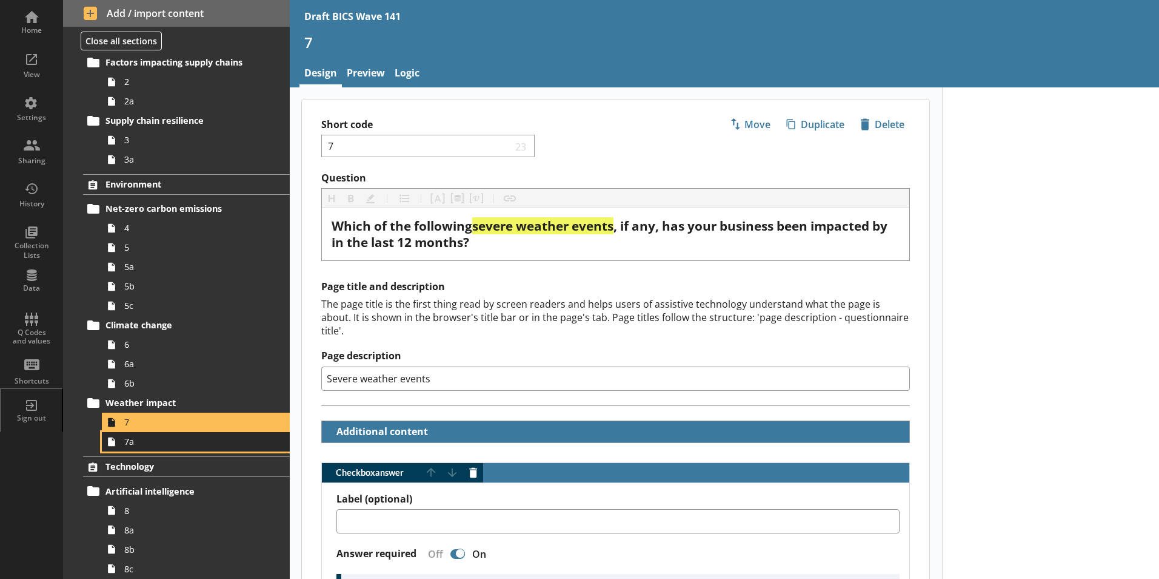
click at [128, 449] on link "7a" at bounding box center [196, 441] width 188 height 19
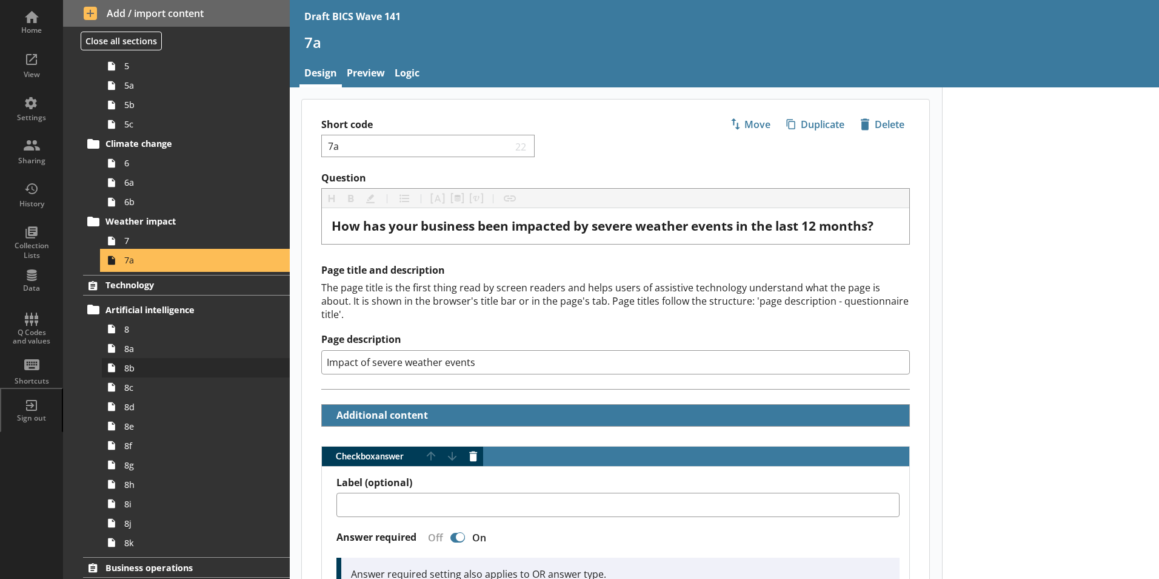
scroll to position [303, 0]
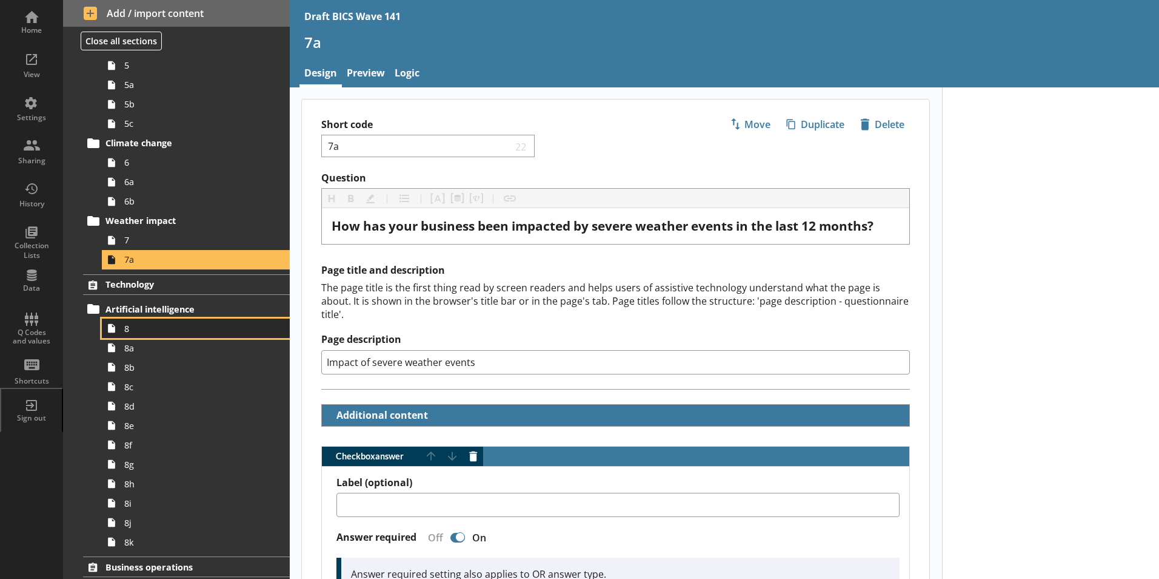
click at [119, 332] on icon at bounding box center [111, 327] width 19 height 19
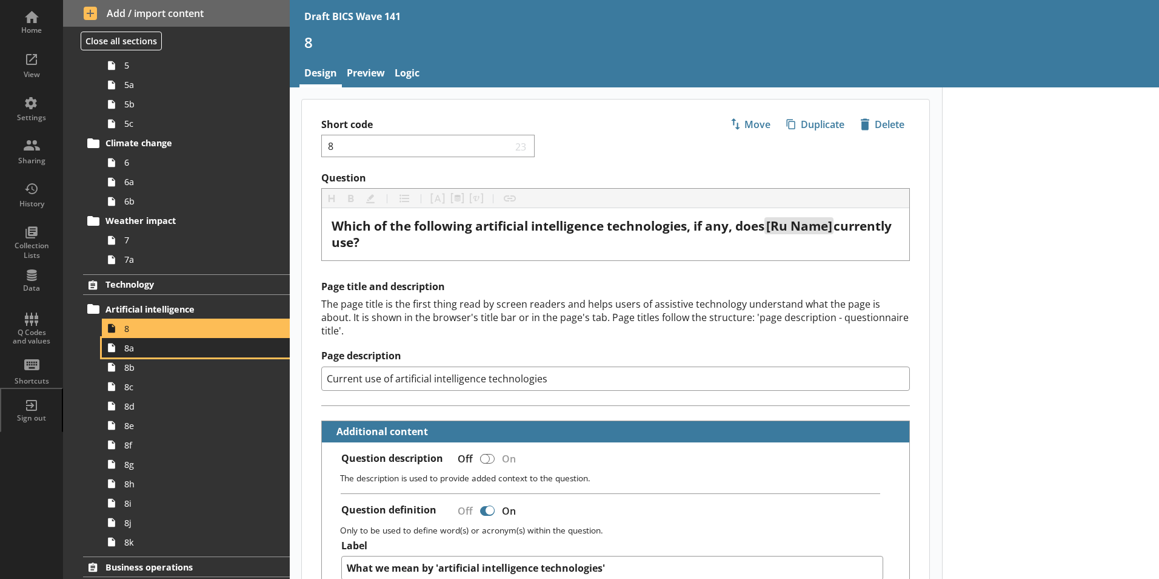
click at [125, 349] on span "8a" at bounding box center [191, 348] width 135 height 12
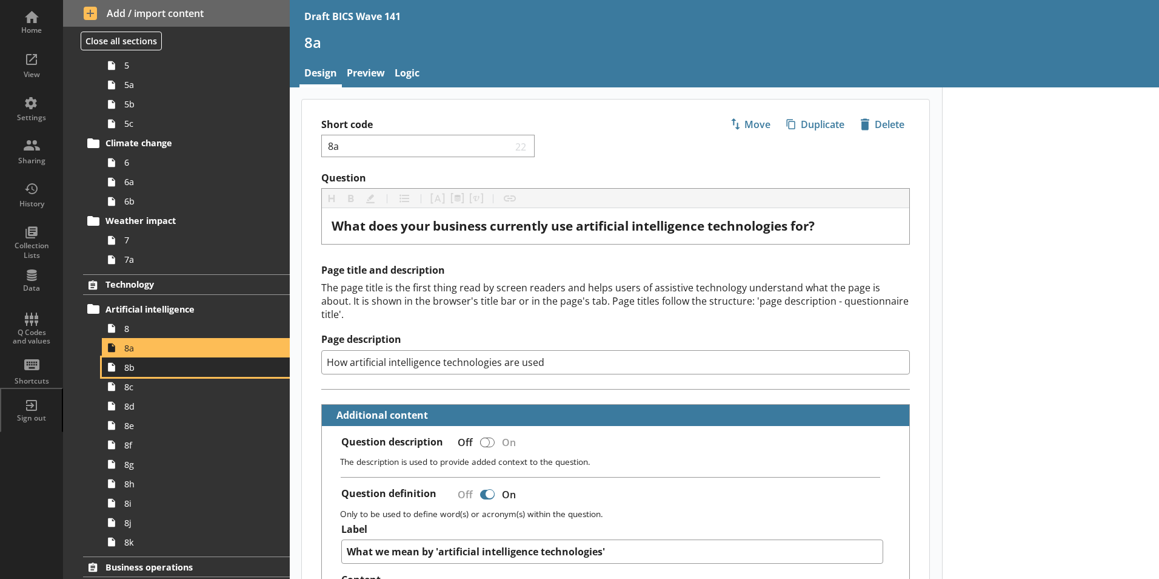
click at [125, 371] on span "8b" at bounding box center [191, 367] width 135 height 12
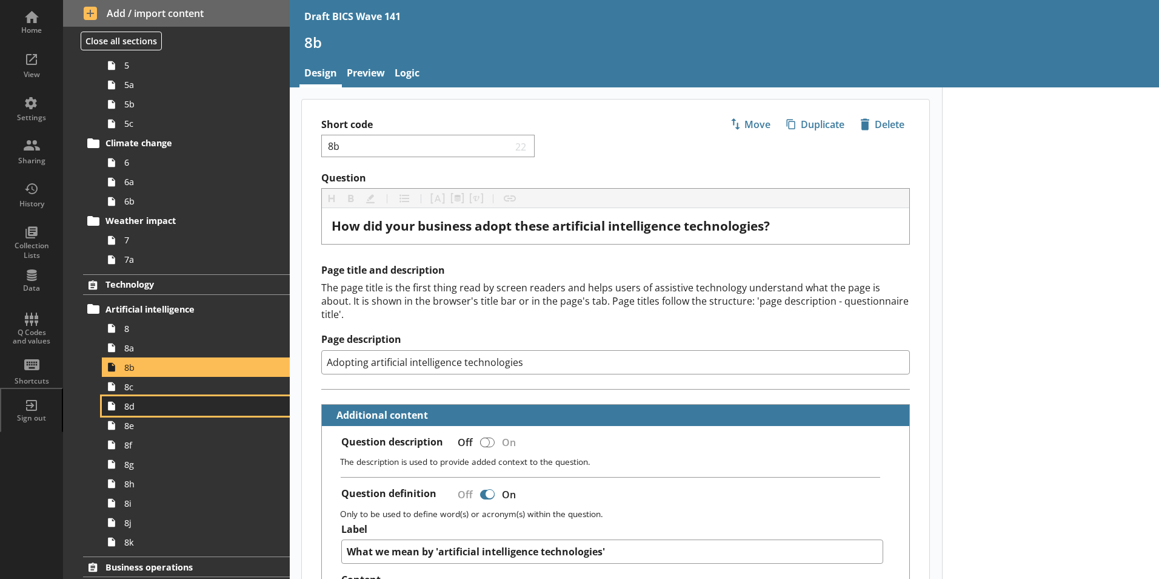
click at [122, 396] on link "8d" at bounding box center [196, 405] width 188 height 19
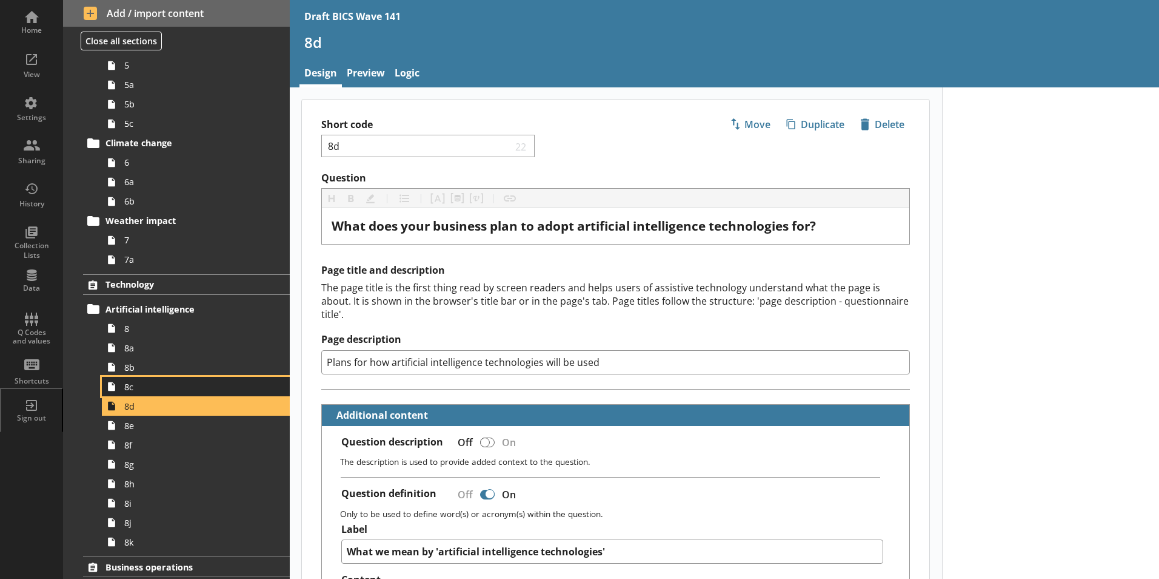
click at [121, 386] on icon at bounding box center [111, 386] width 19 height 19
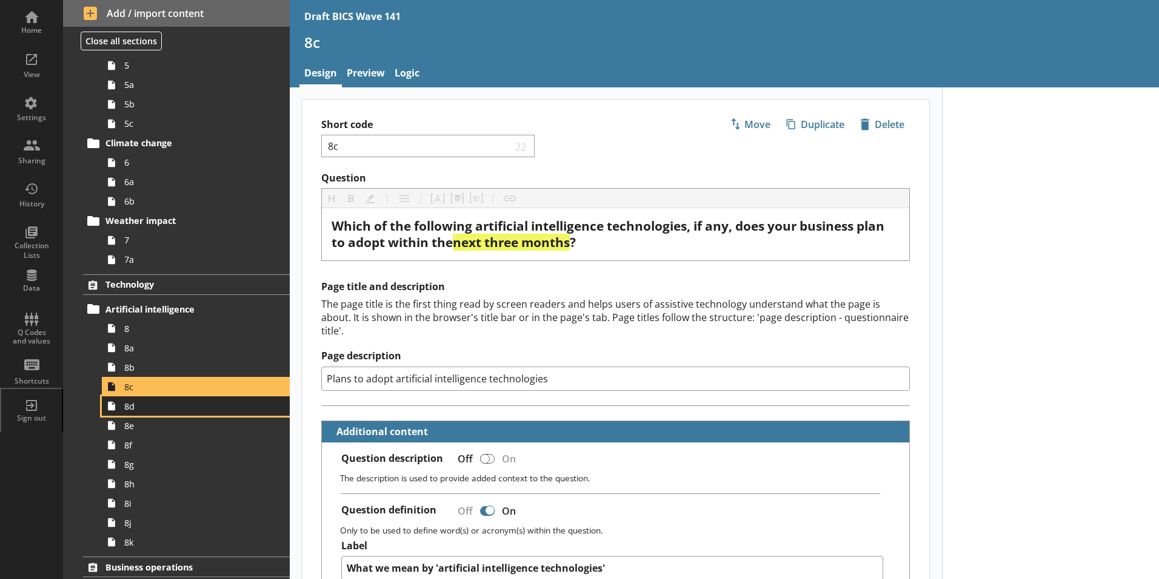
click at [126, 406] on span "8d" at bounding box center [191, 406] width 135 height 12
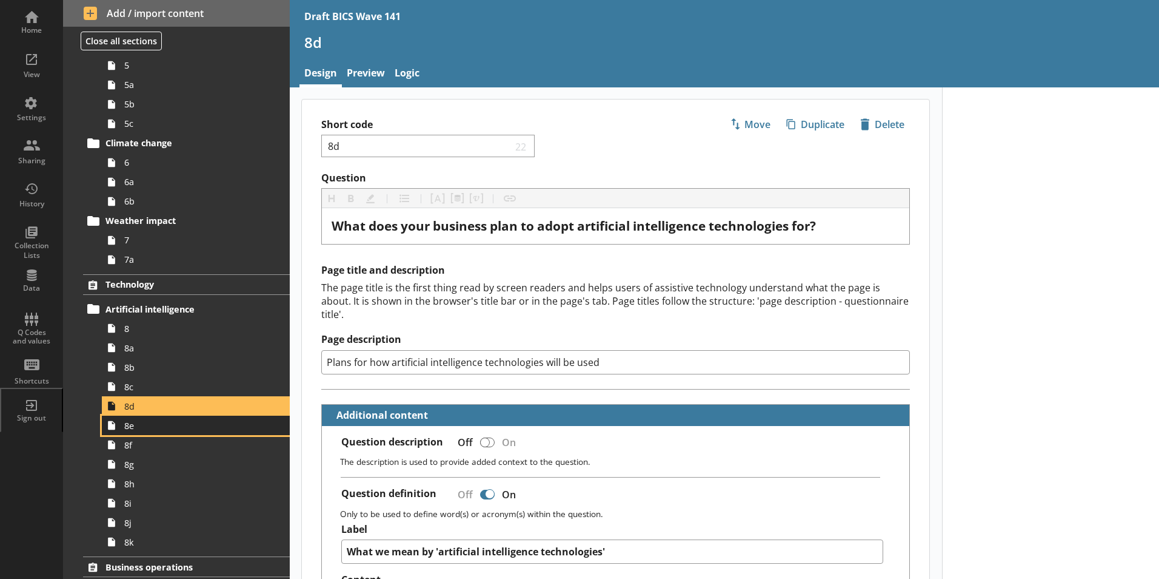
click at [130, 429] on span "8e" at bounding box center [191, 426] width 135 height 12
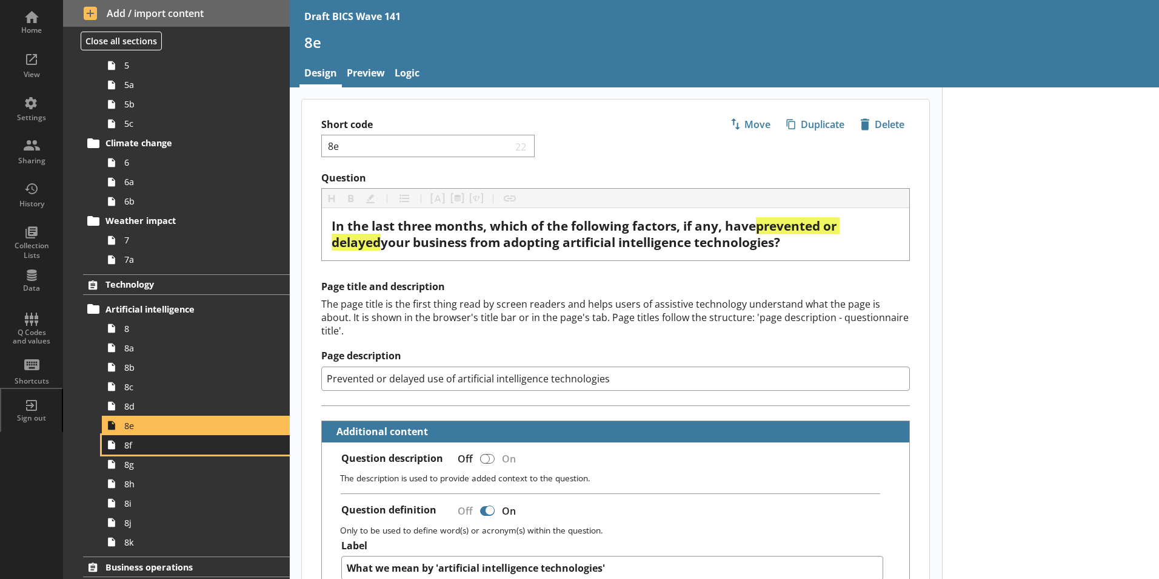
click at [129, 448] on span "8f" at bounding box center [191, 445] width 135 height 12
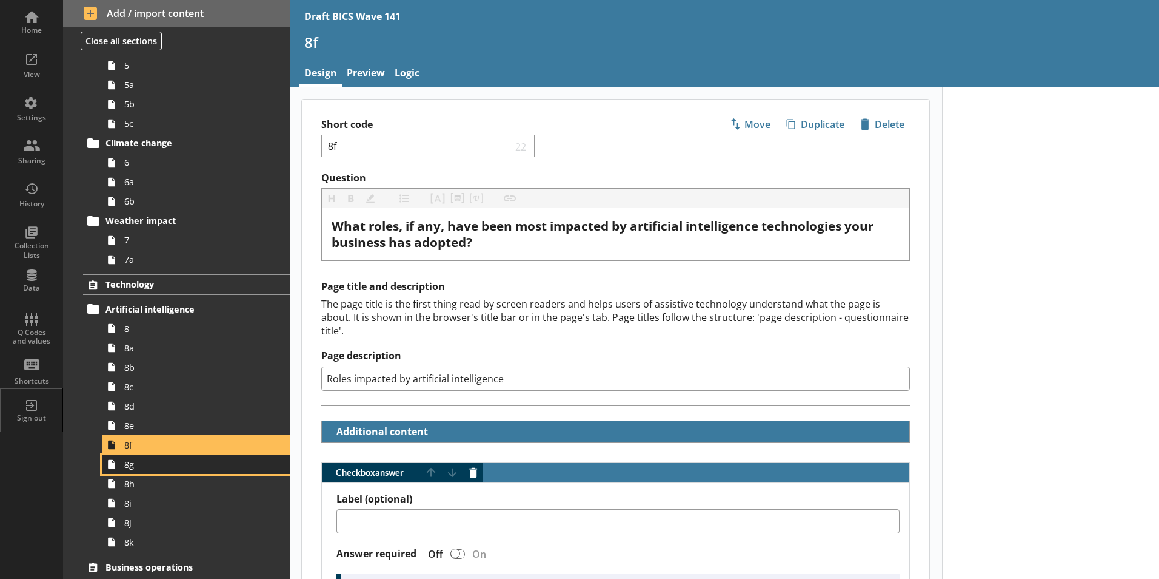
click at [129, 472] on link "8g" at bounding box center [196, 463] width 188 height 19
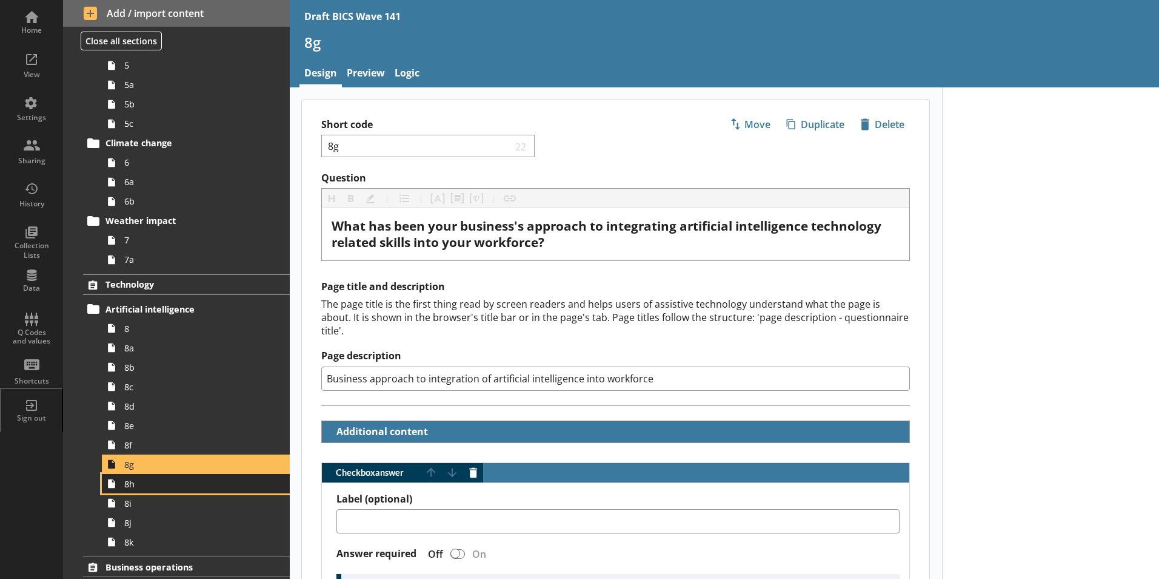
click at [129, 488] on span "8h" at bounding box center [191, 484] width 135 height 12
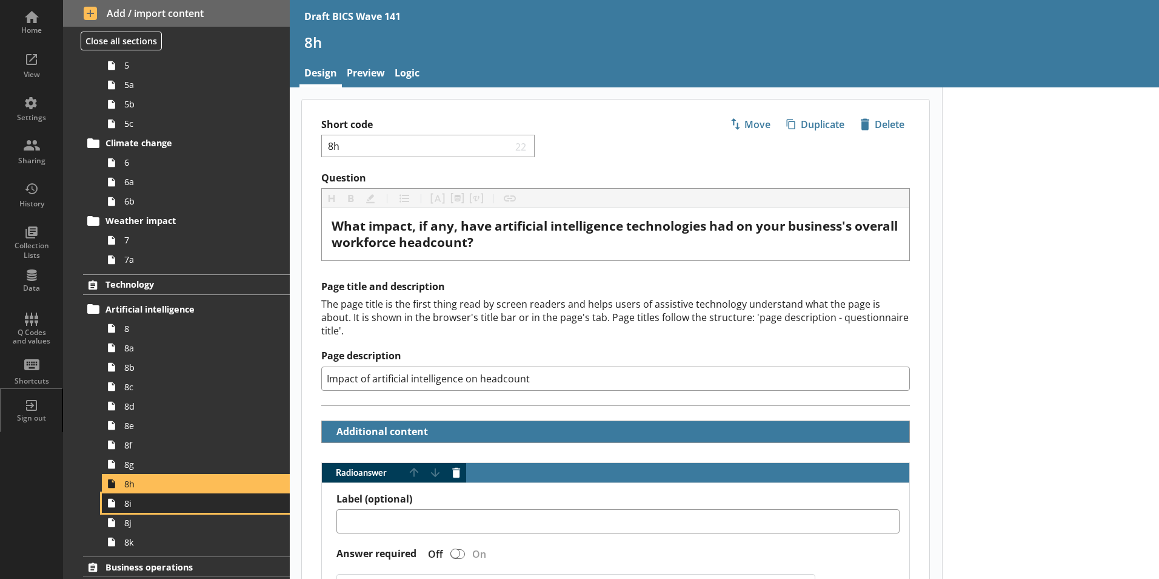
click at [126, 508] on span "8i" at bounding box center [191, 503] width 135 height 12
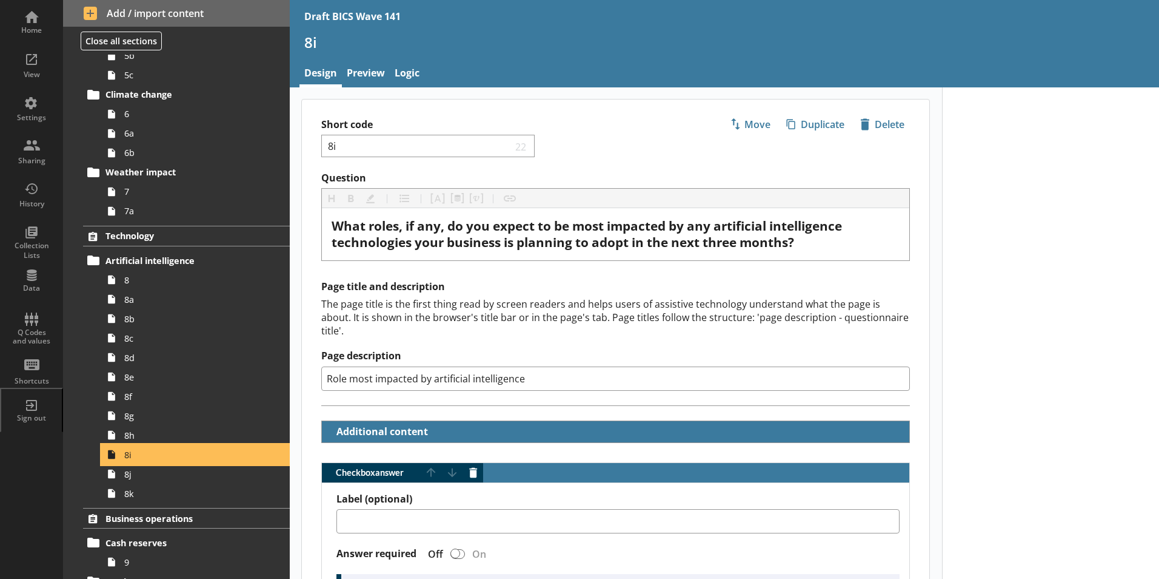
scroll to position [424, 0]
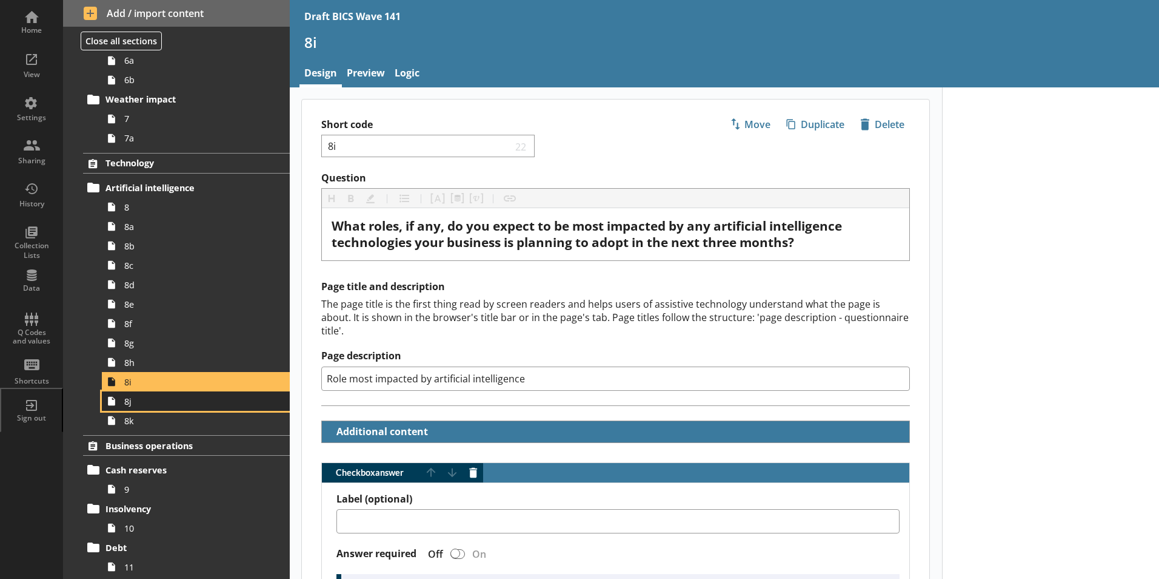
click at [124, 405] on link "8j" at bounding box center [196, 400] width 188 height 19
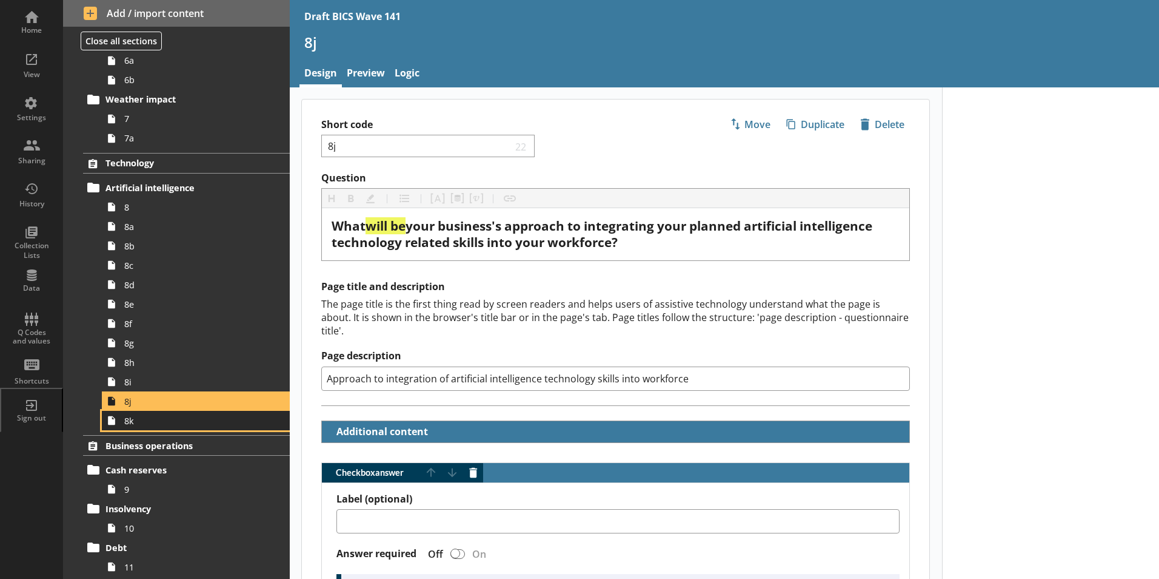
click at [129, 421] on span "8k" at bounding box center [191, 421] width 135 height 12
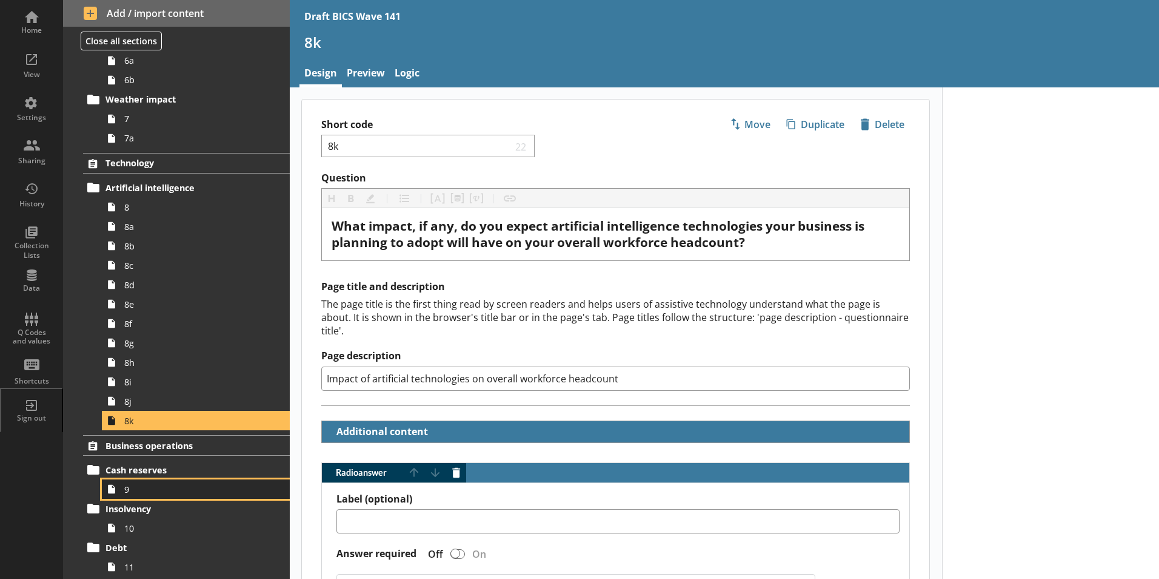
click at [128, 489] on span "9" at bounding box center [191, 489] width 135 height 12
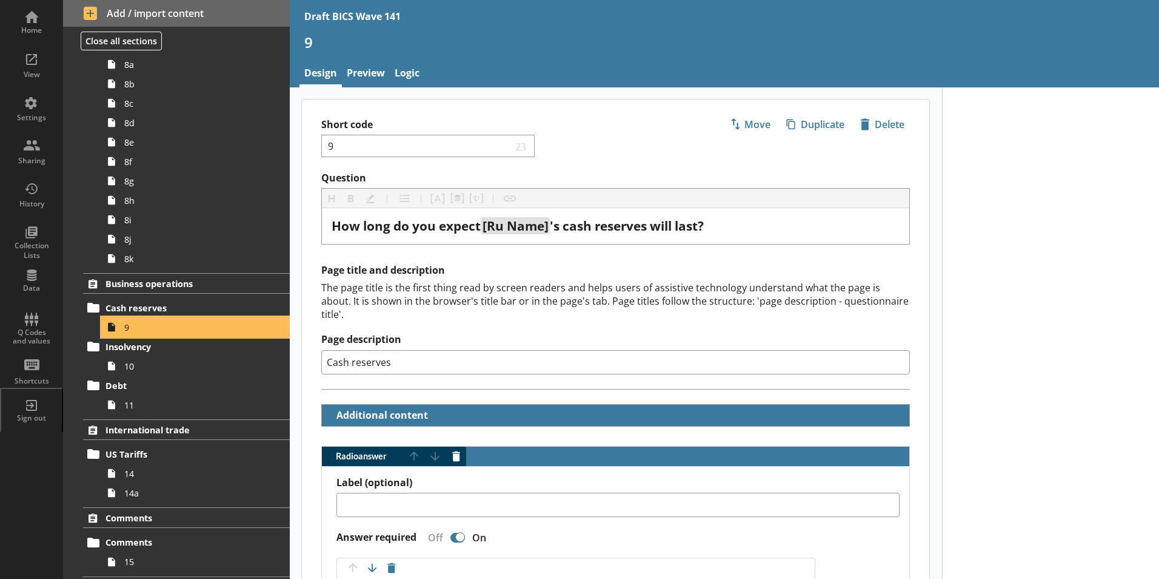
scroll to position [606, 0]
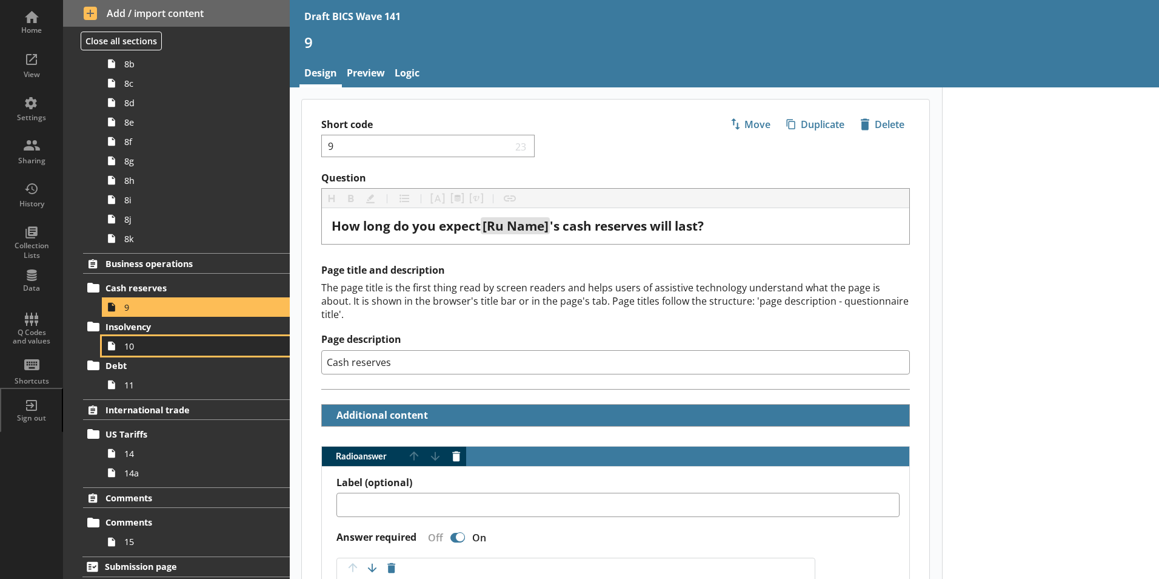
click at [127, 338] on link "10" at bounding box center [196, 345] width 188 height 19
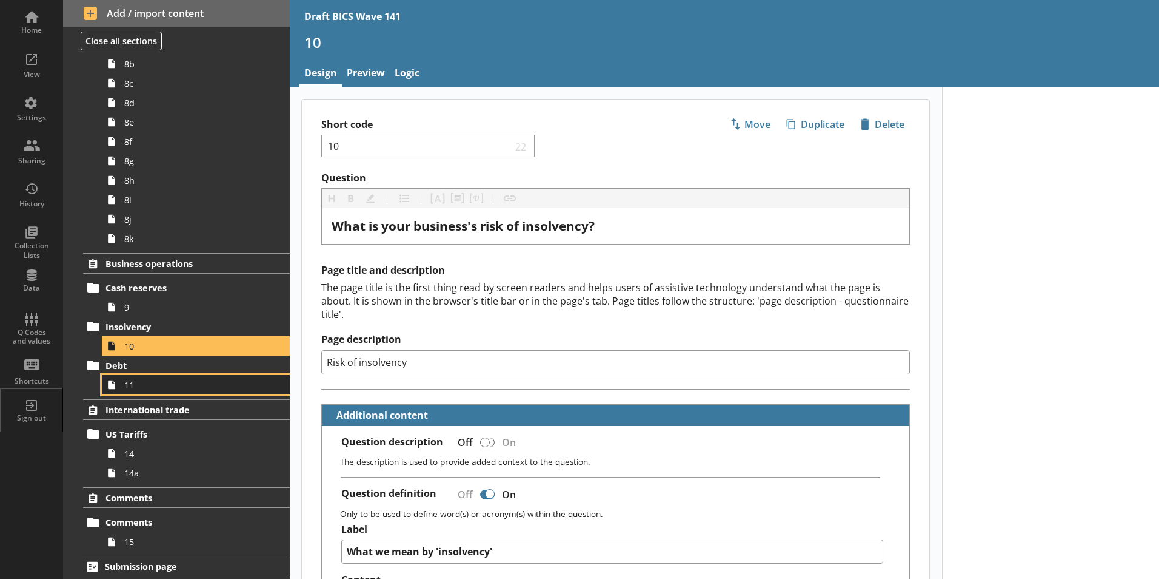
click at [127, 383] on span "11" at bounding box center [191, 385] width 135 height 12
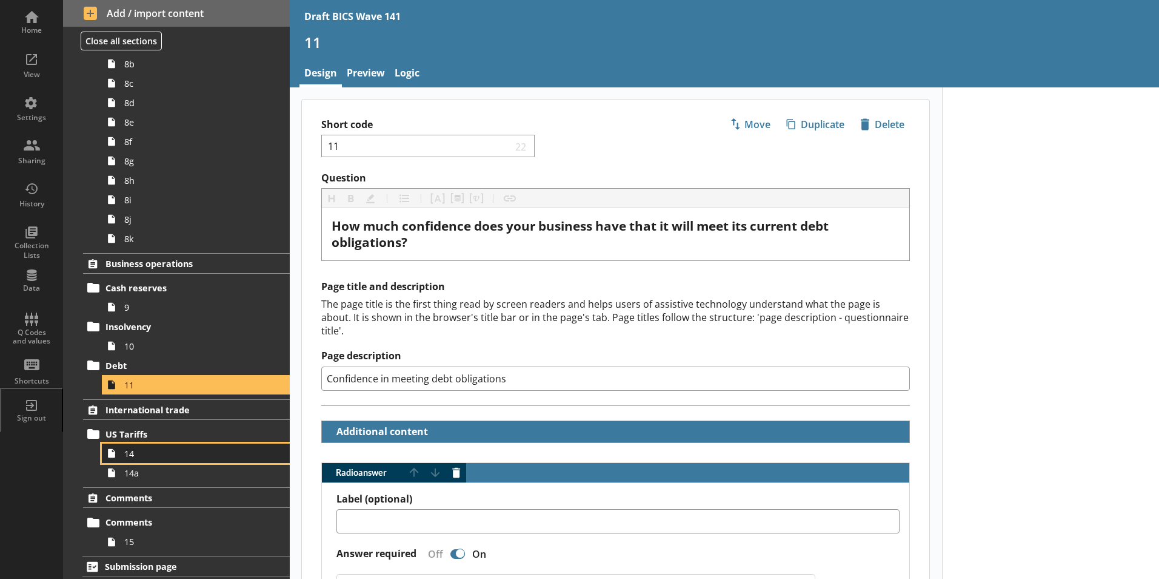
click at [126, 457] on span "14" at bounding box center [191, 454] width 135 height 12
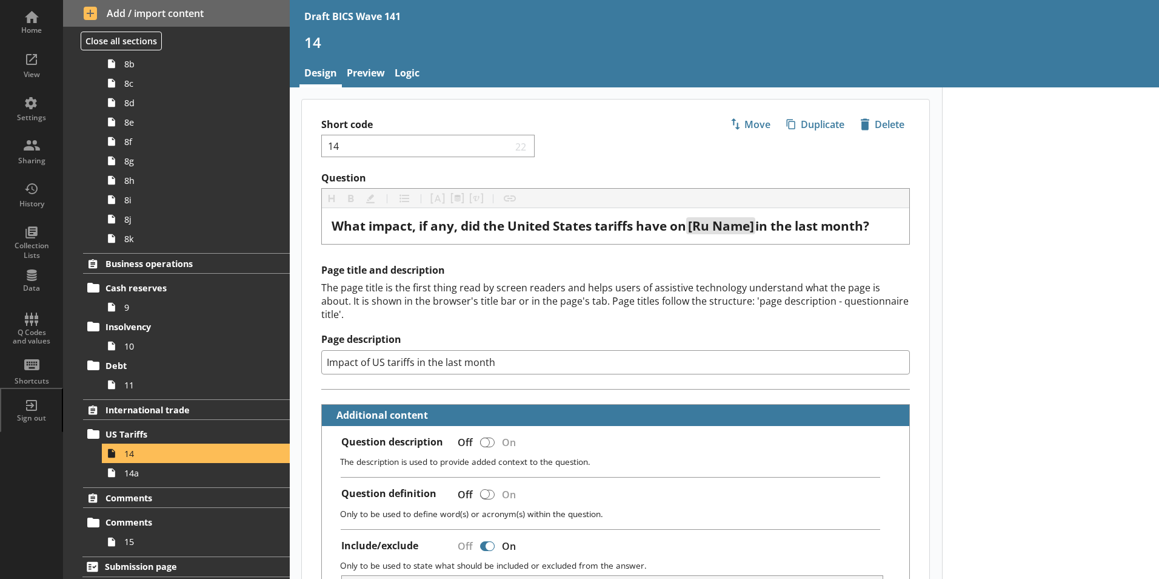
click at [129, 483] on ol "Trading status Trading 1 Supply chains Factors impacting supply chains 2 2a Sup…" at bounding box center [176, 12] width 227 height 1077
click at [129, 477] on span "14a" at bounding box center [191, 473] width 135 height 12
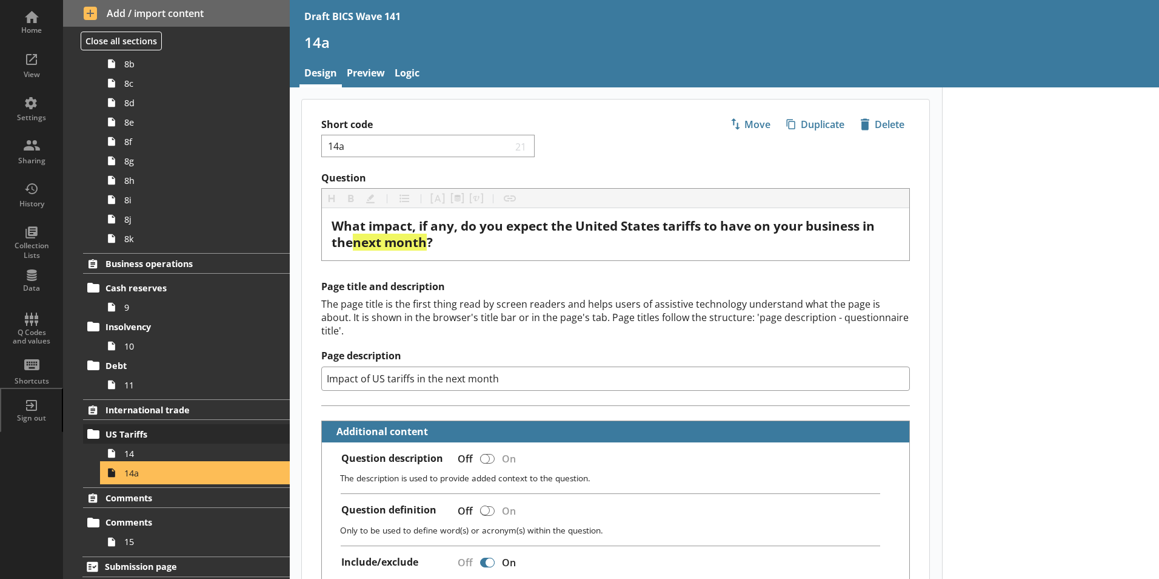
scroll to position [609, 0]
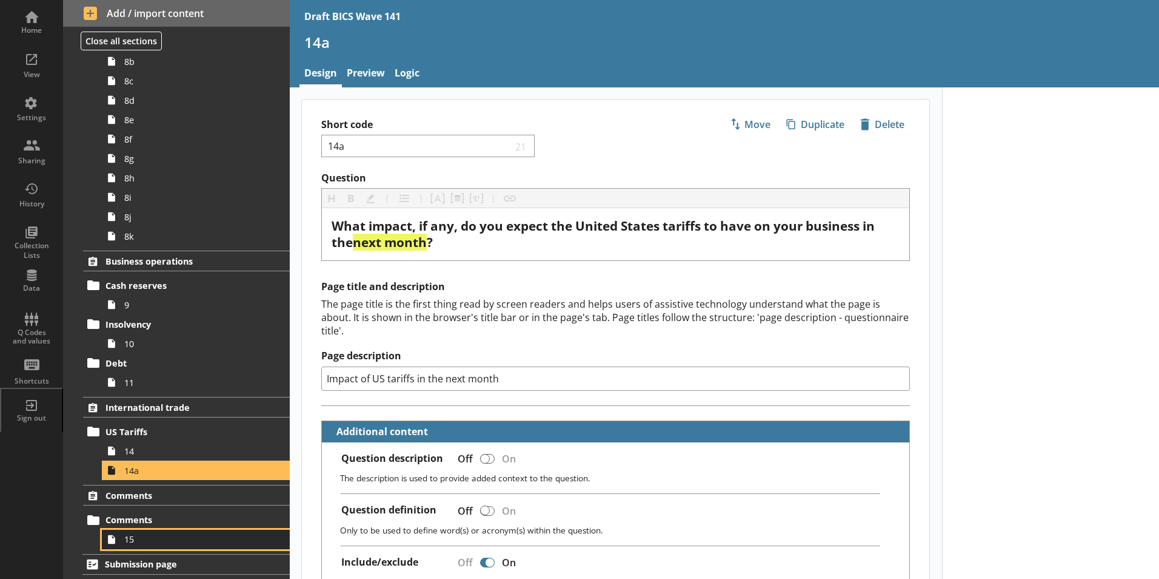
click at [127, 546] on link "15" at bounding box center [196, 538] width 188 height 19
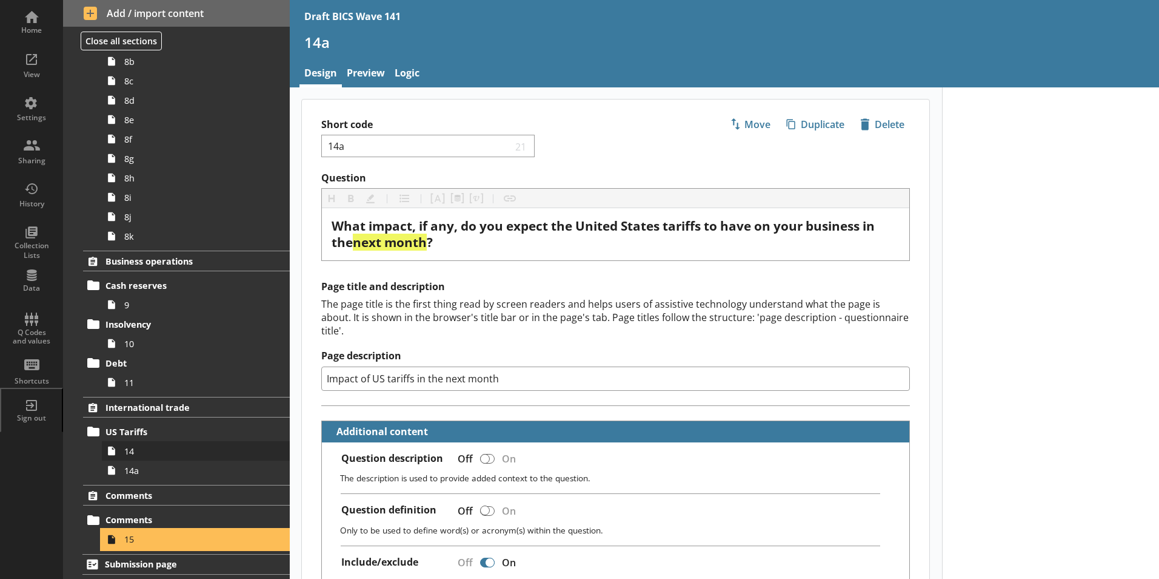
type textarea "x"
